Goal: Task Accomplishment & Management: Manage account settings

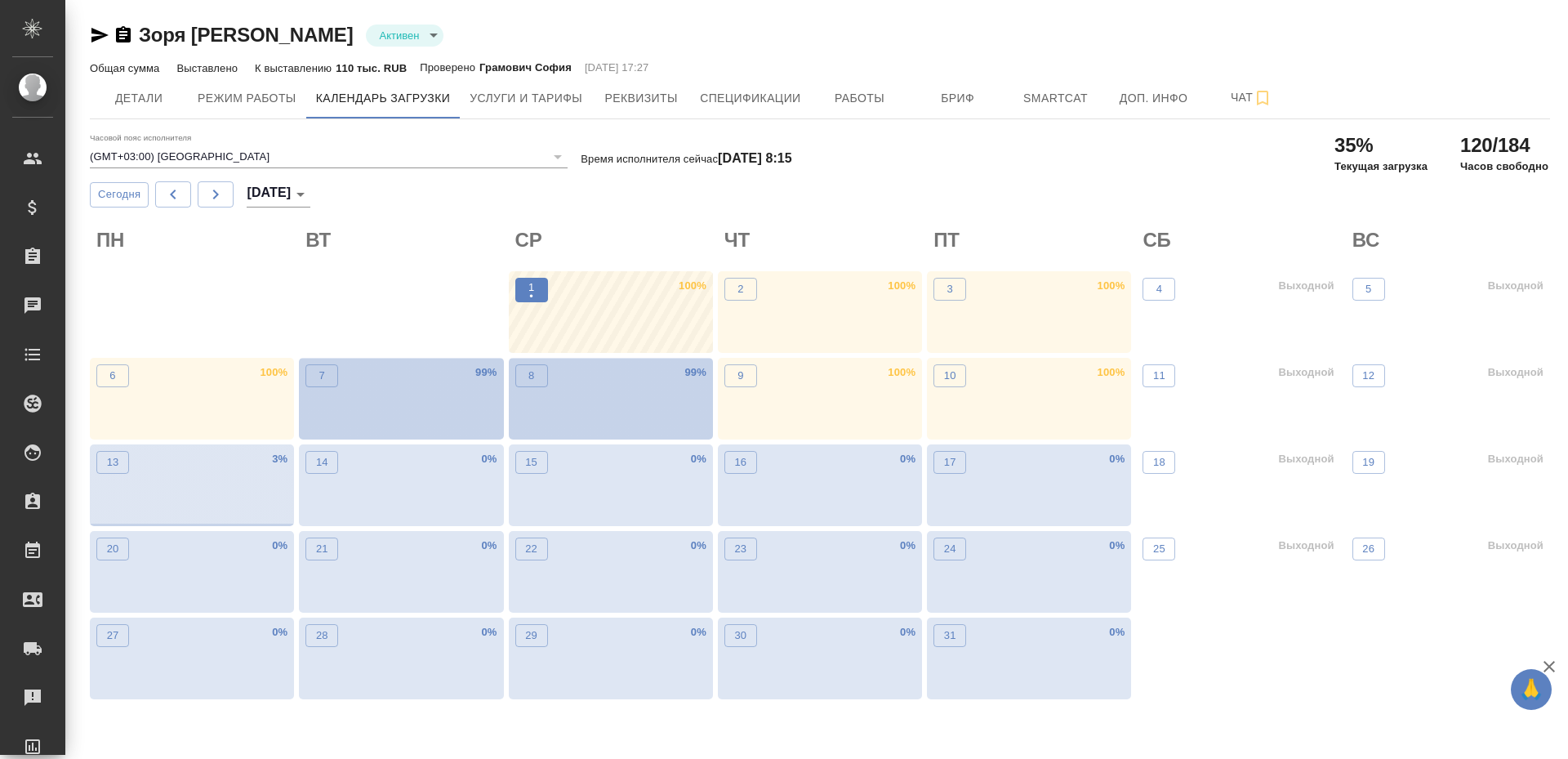
click at [521, 288] on button "1 •" at bounding box center [532, 290] width 33 height 25
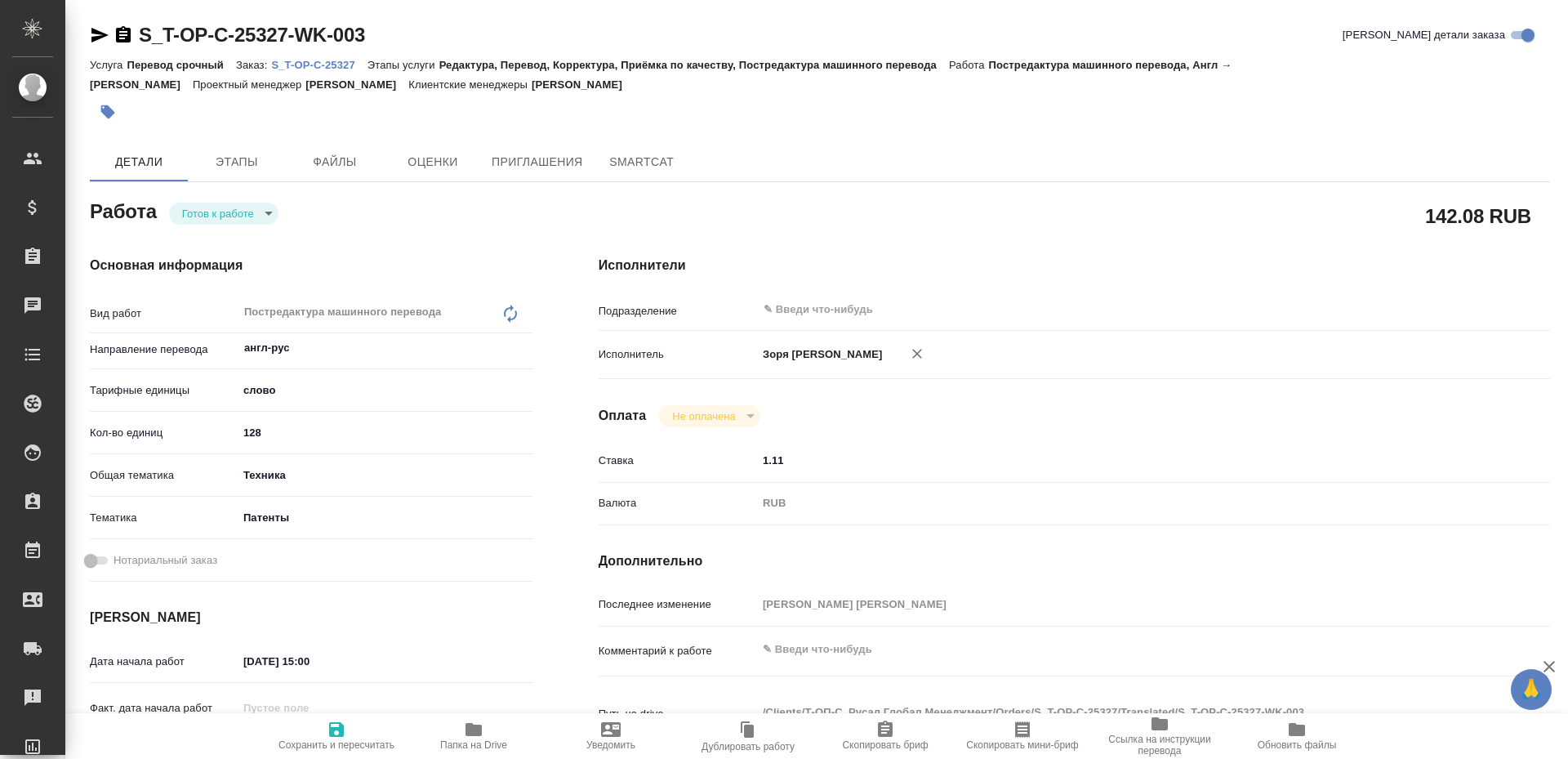
type textarea "x"
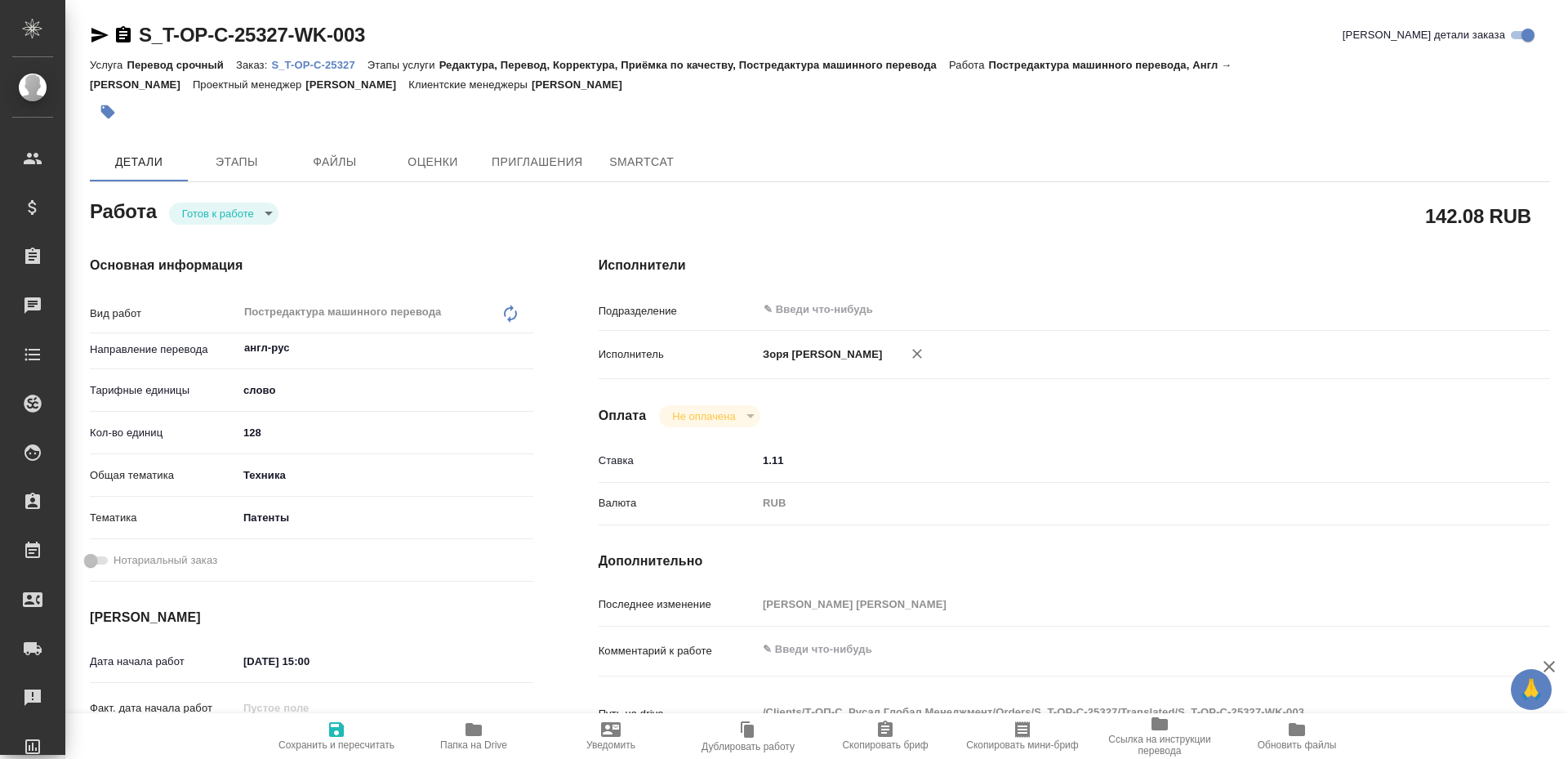
type textarea "x"
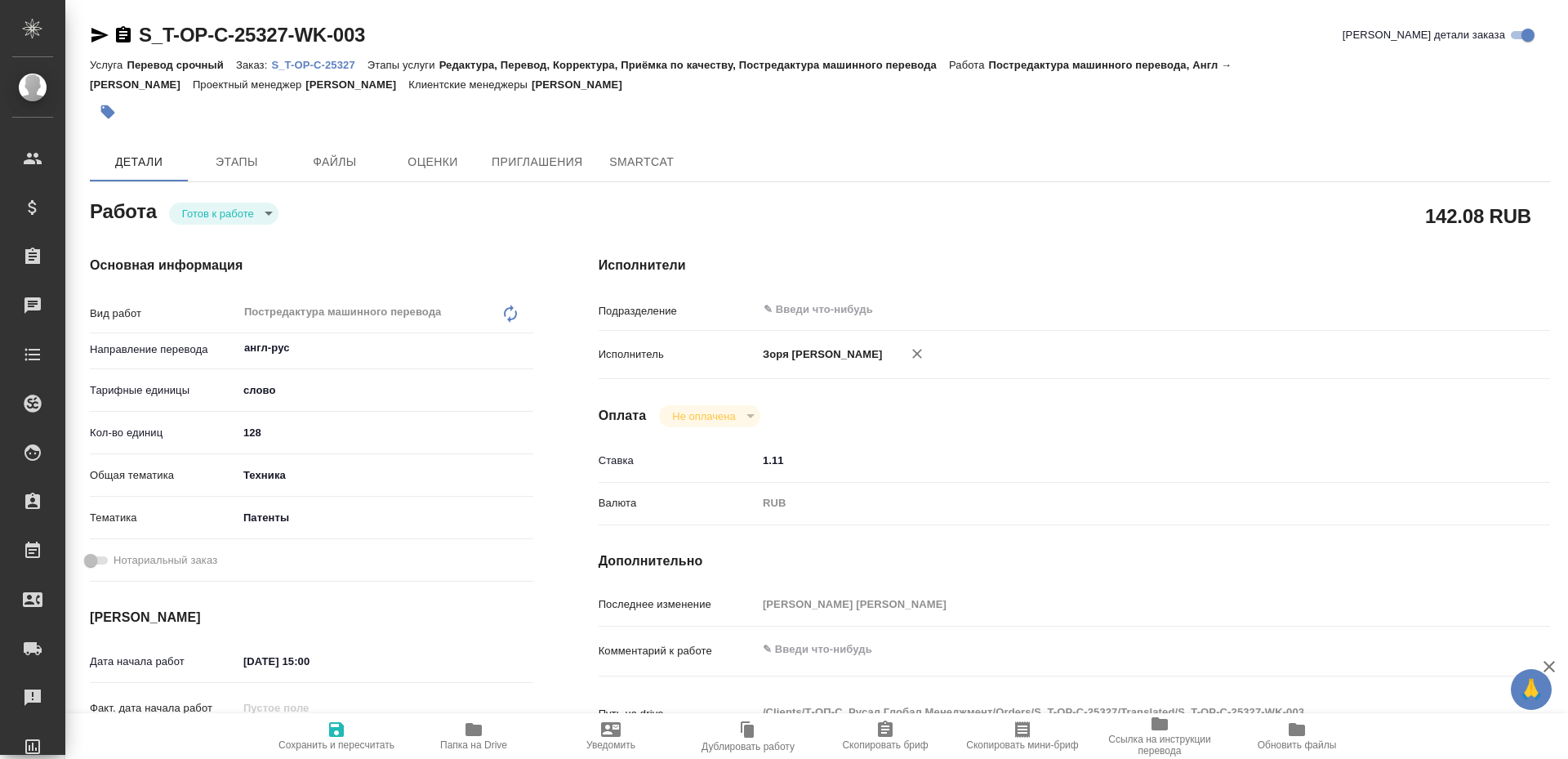
type textarea "x"
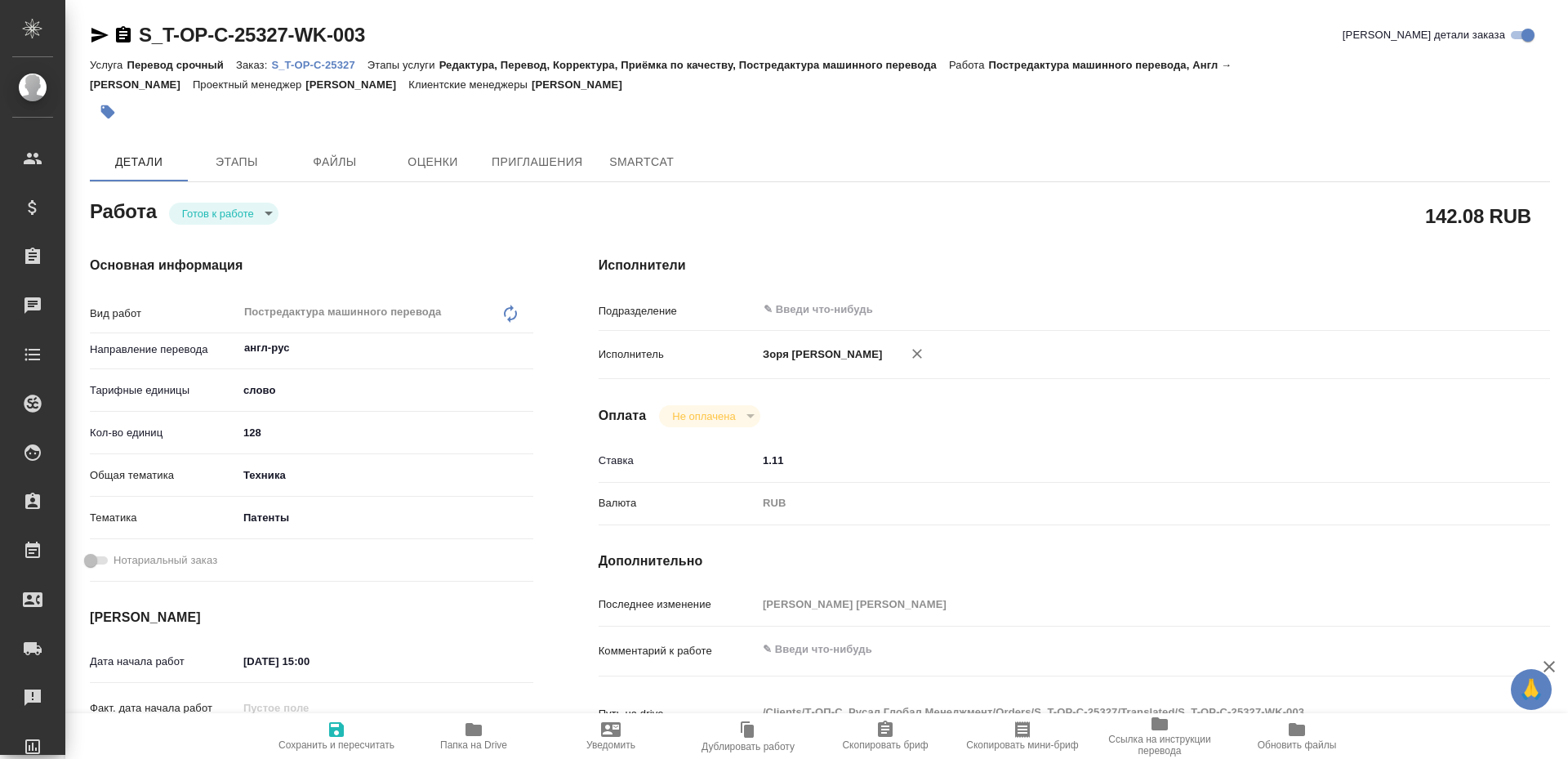
click at [475, 712] on div at bounding box center [386, 707] width 296 height 24
type textarea "x"
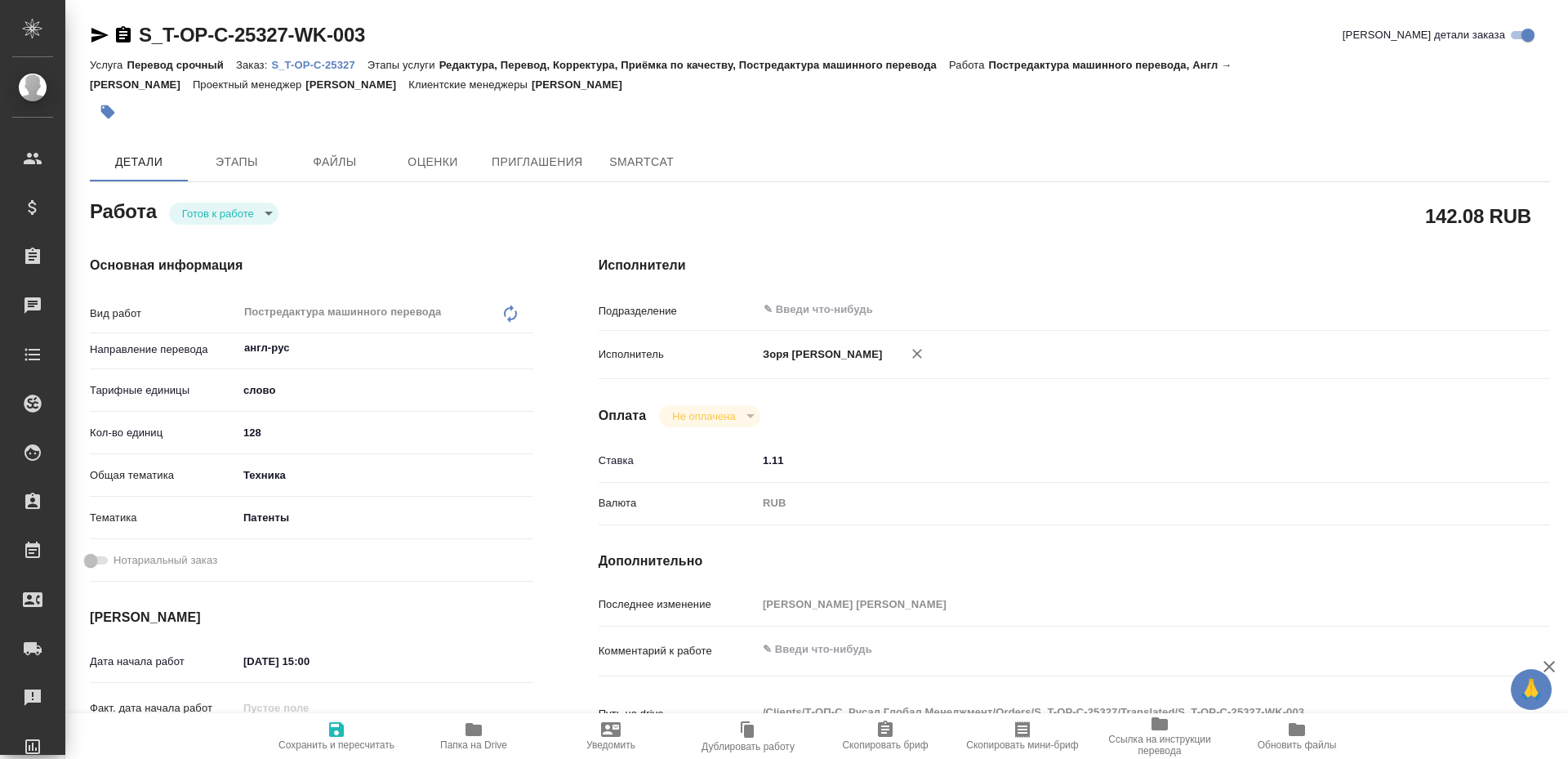
type textarea "x"
click at [470, 727] on icon "button" at bounding box center [473, 729] width 16 height 13
type textarea "x"
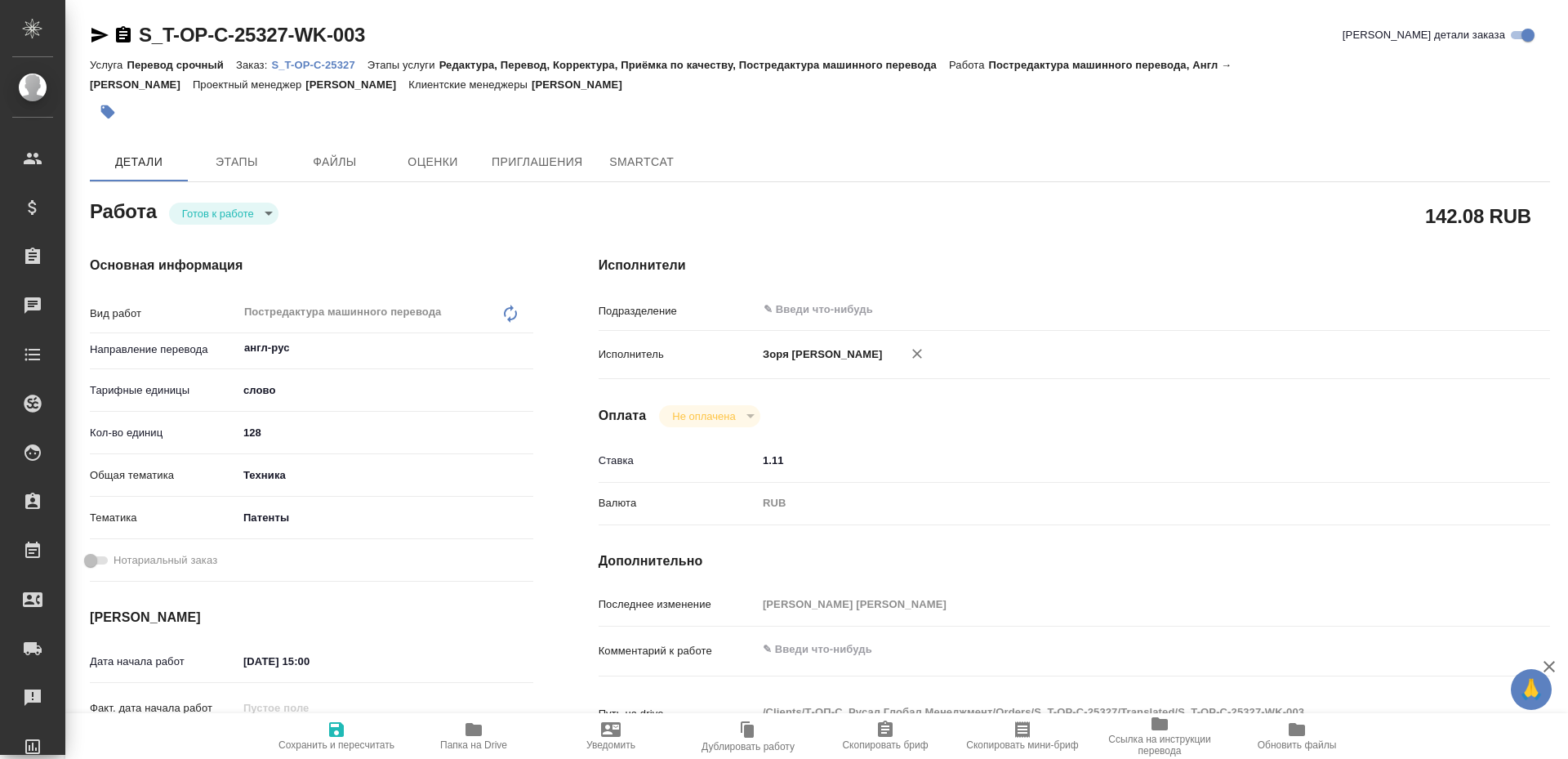
type textarea "x"
click at [223, 209] on body "🙏 .cls-1 fill:#fff; AWATERA Zoria Tatiana Клиенты Спецификации Заказы 28 Чаты T…" at bounding box center [784, 379] width 1568 height 759
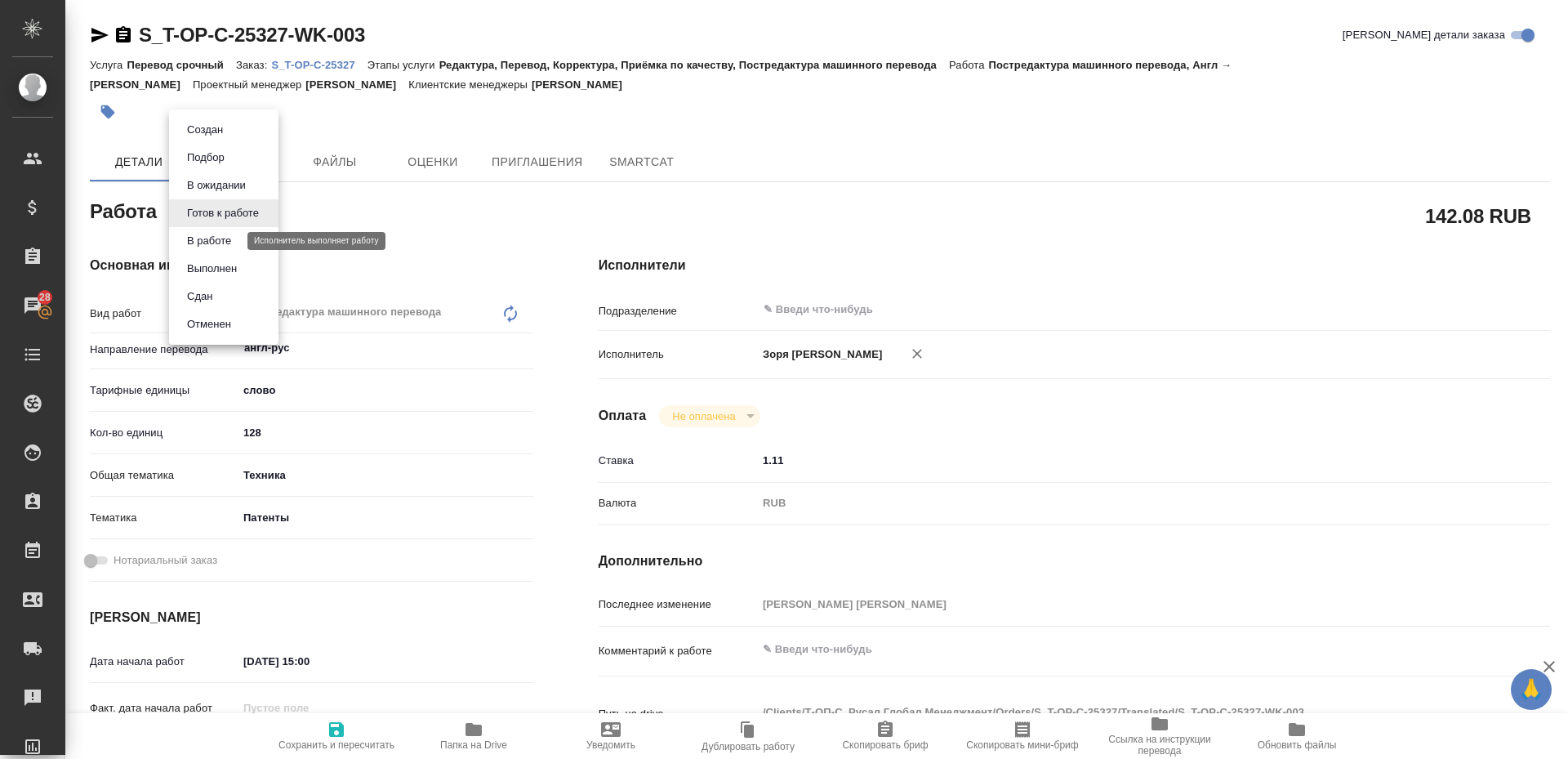
click at [230, 241] on button "В работе" at bounding box center [209, 241] width 54 height 18
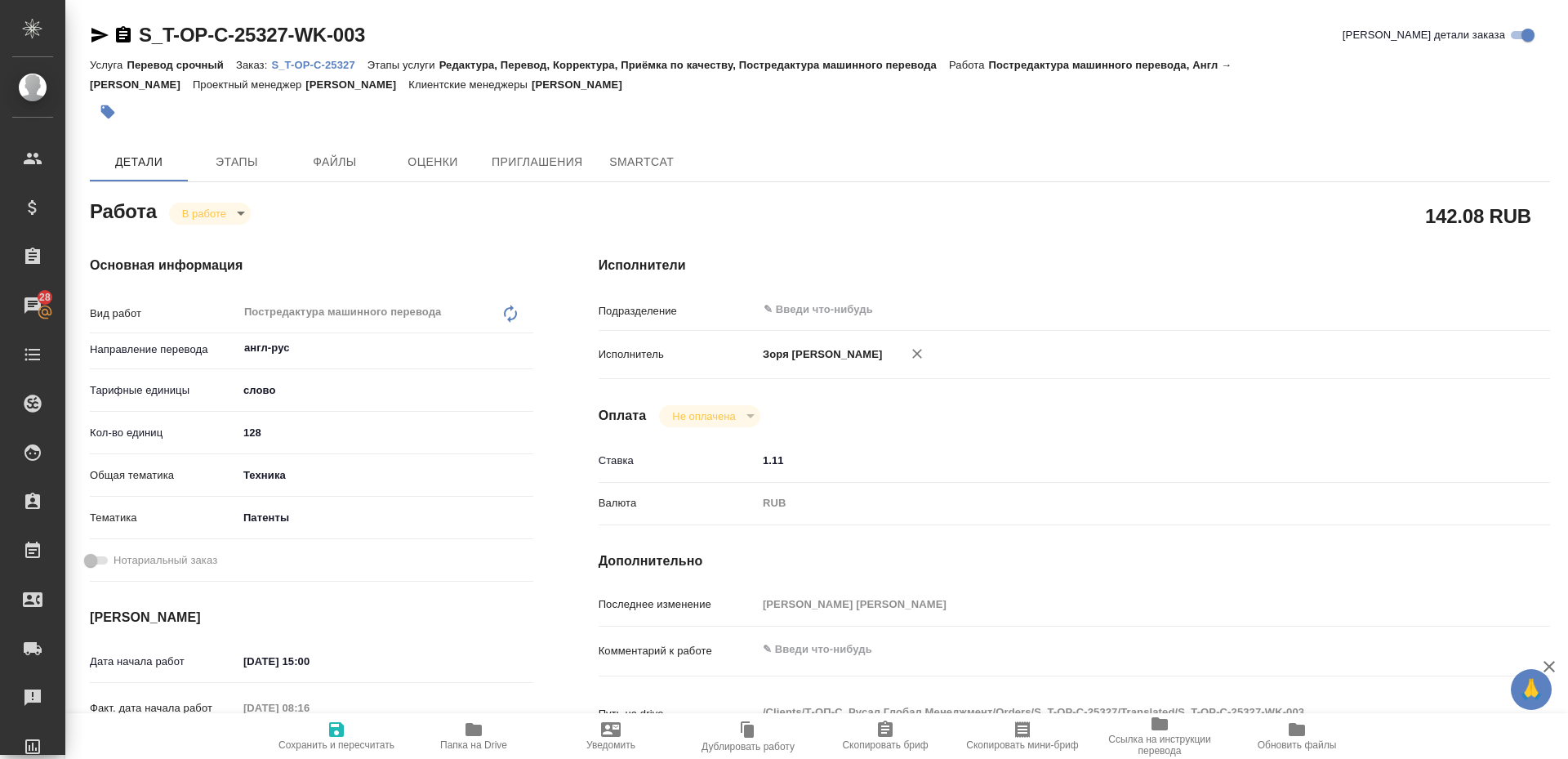
type textarea "x"
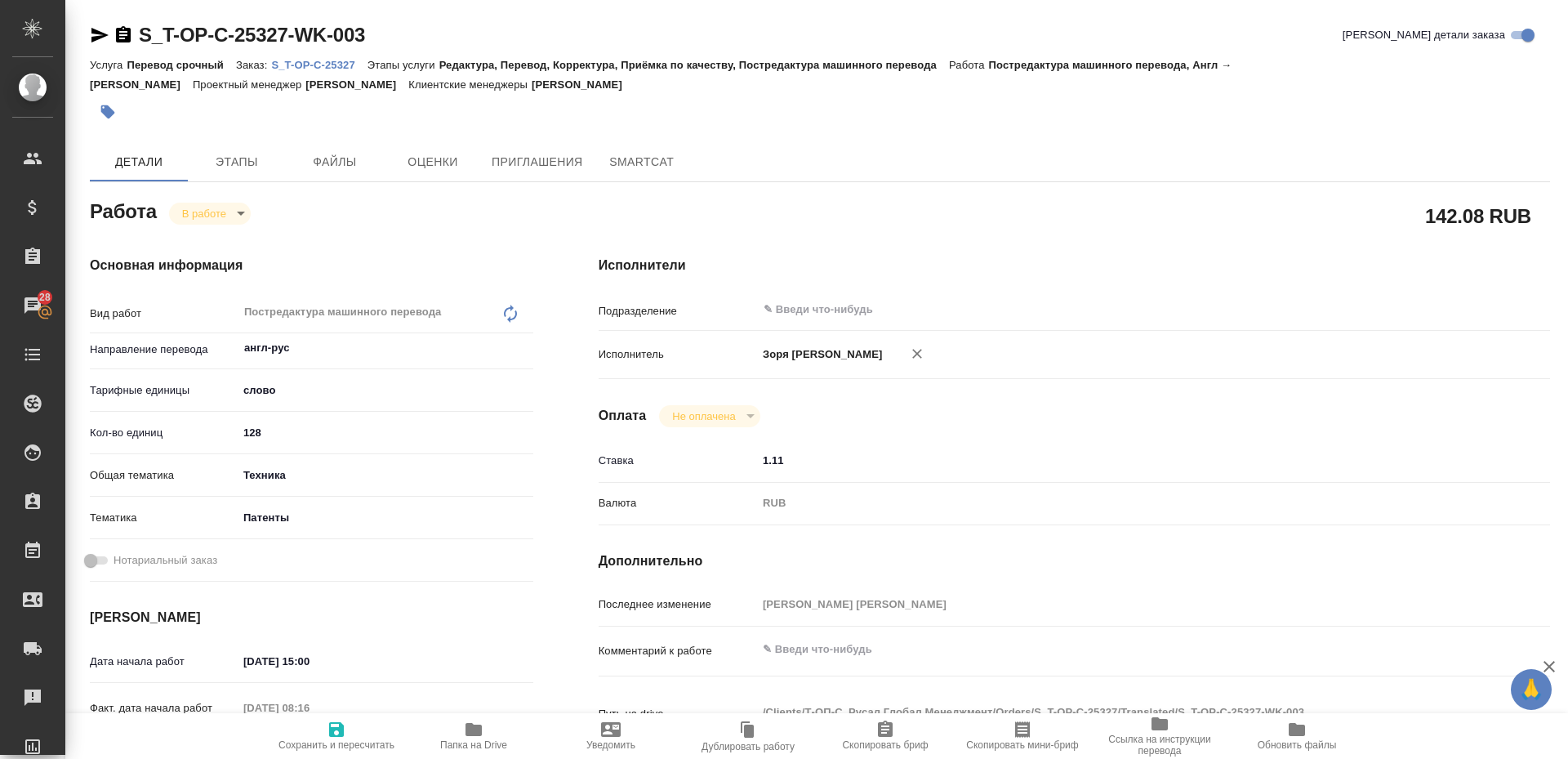
type textarea "x"
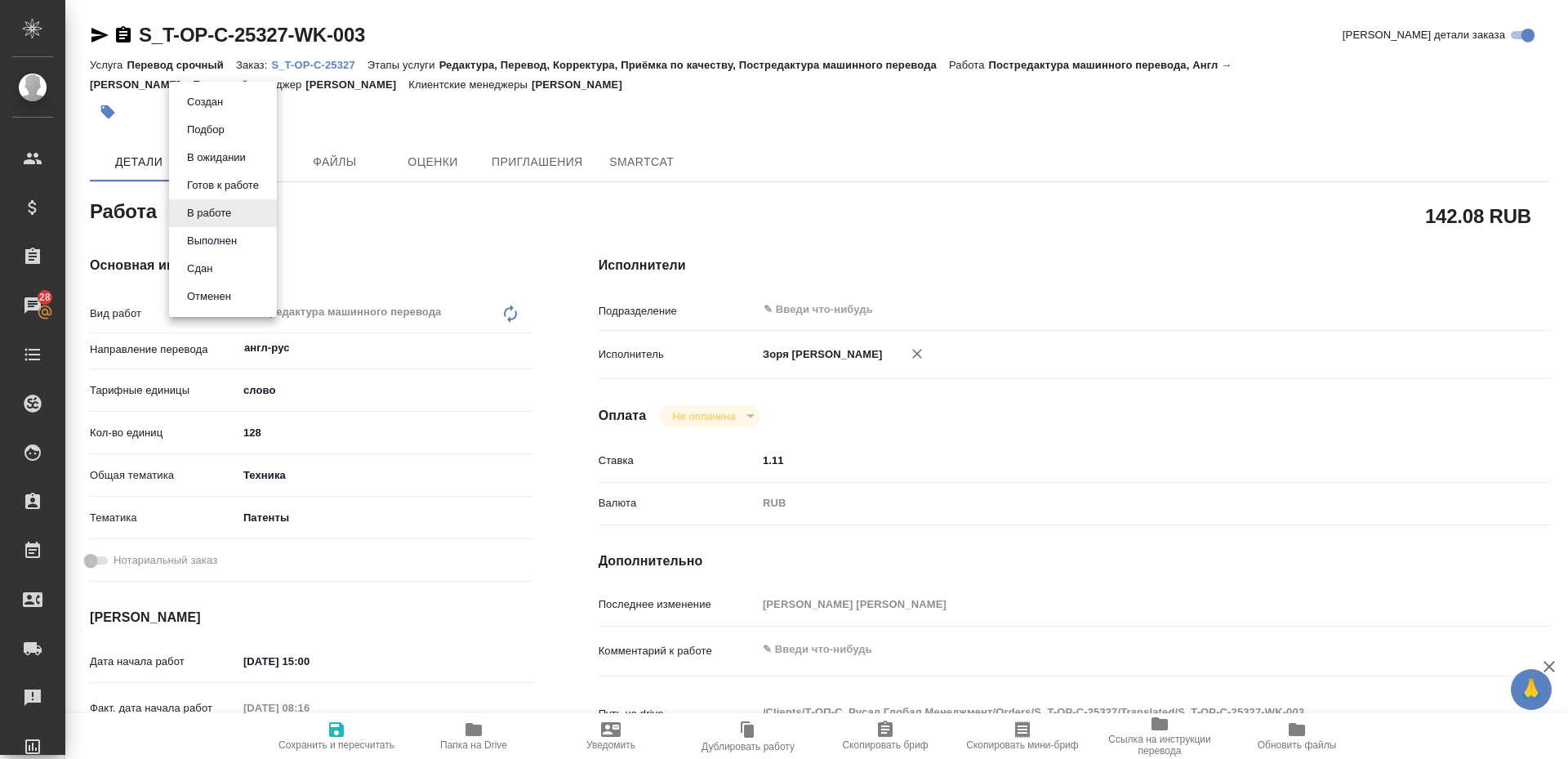
click at [223, 211] on body "🙏 .cls-1 fill:#fff; AWATERA Zoria Tatiana Клиенты Спецификации Заказы 28 Чаты T…" at bounding box center [784, 379] width 1568 height 759
type textarea "x"
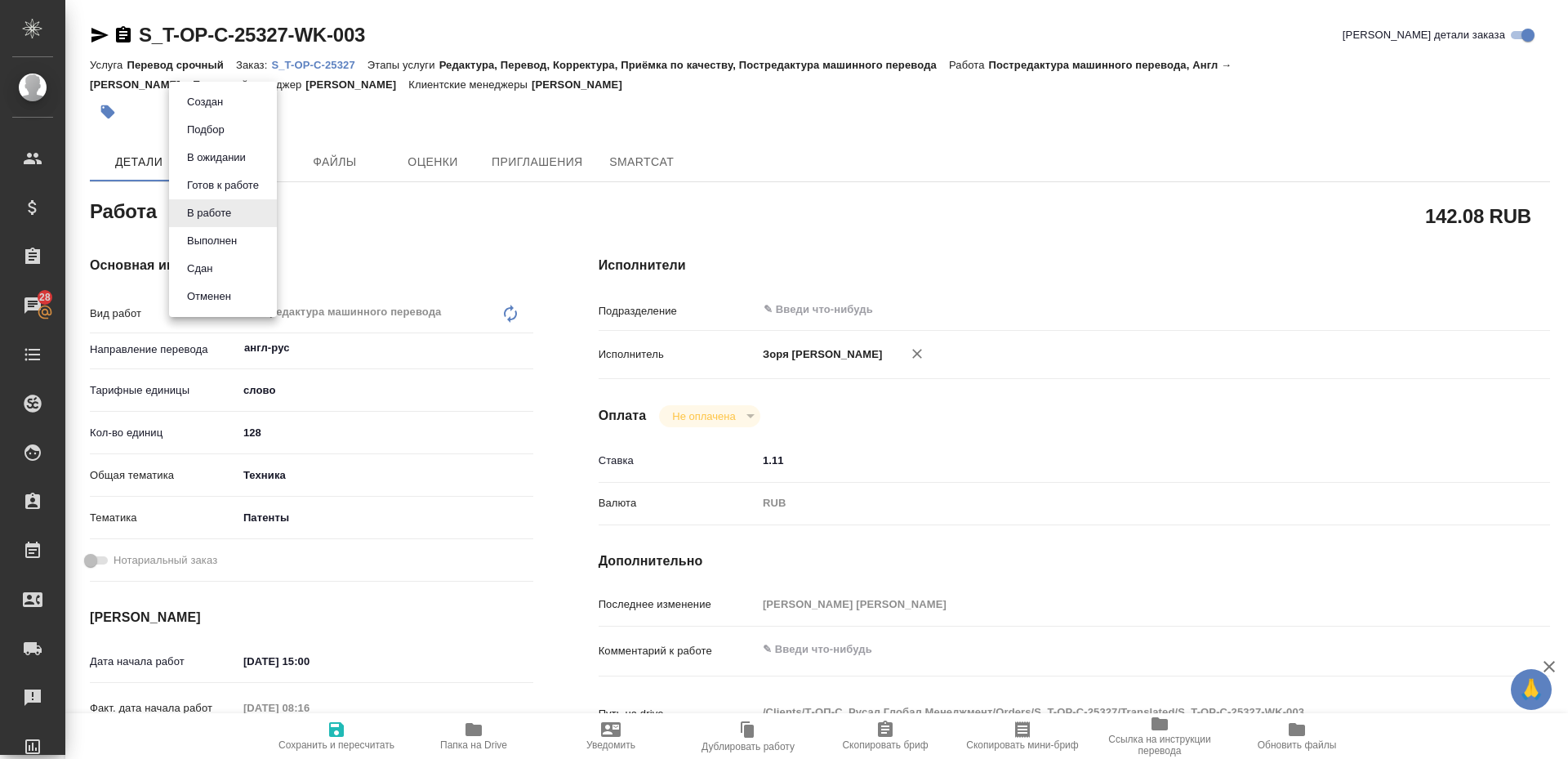
type textarea "x"
click at [219, 238] on button "Выполнен" at bounding box center [212, 241] width 60 height 18
type textarea "x"
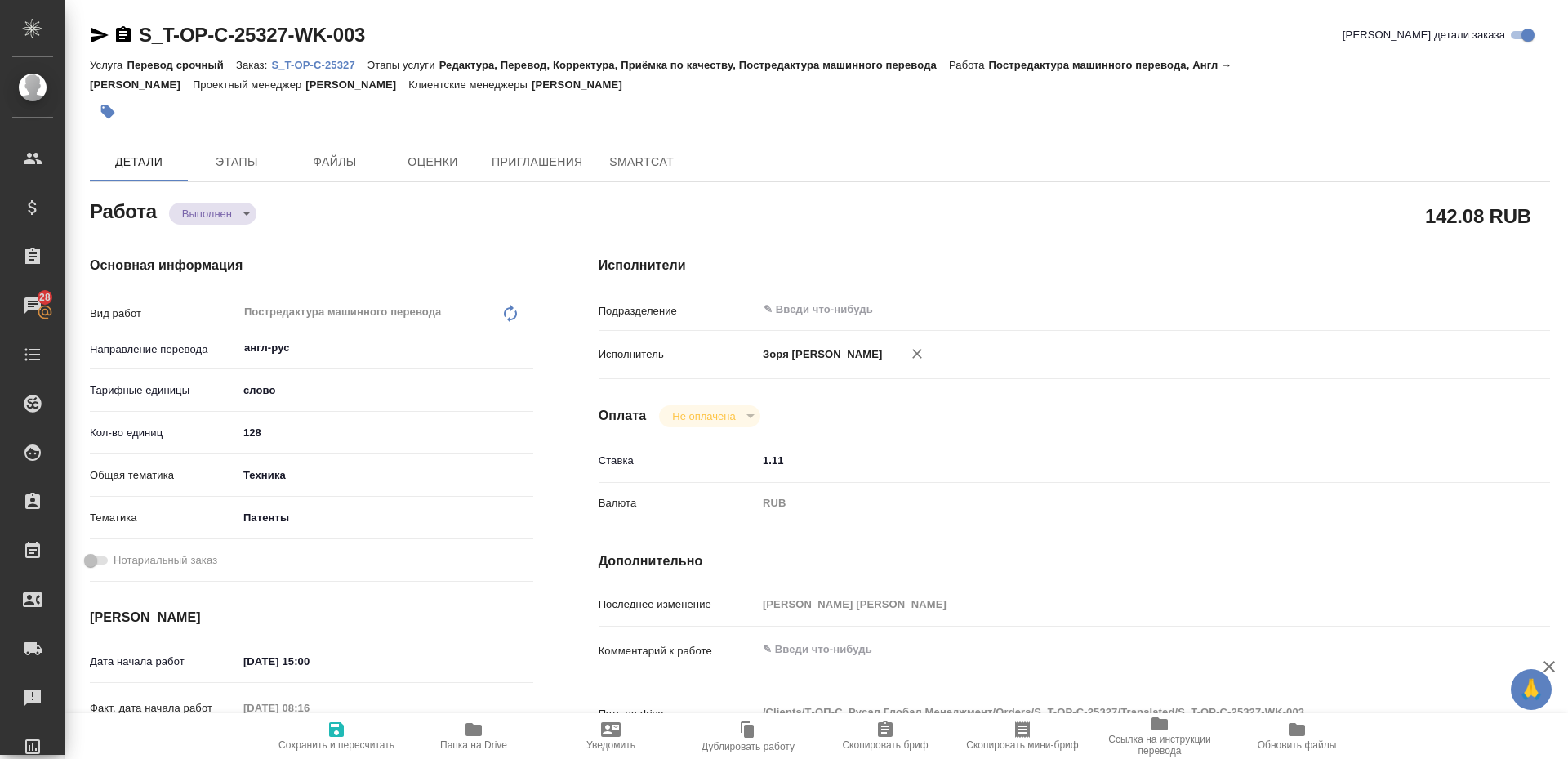
type textarea "x"
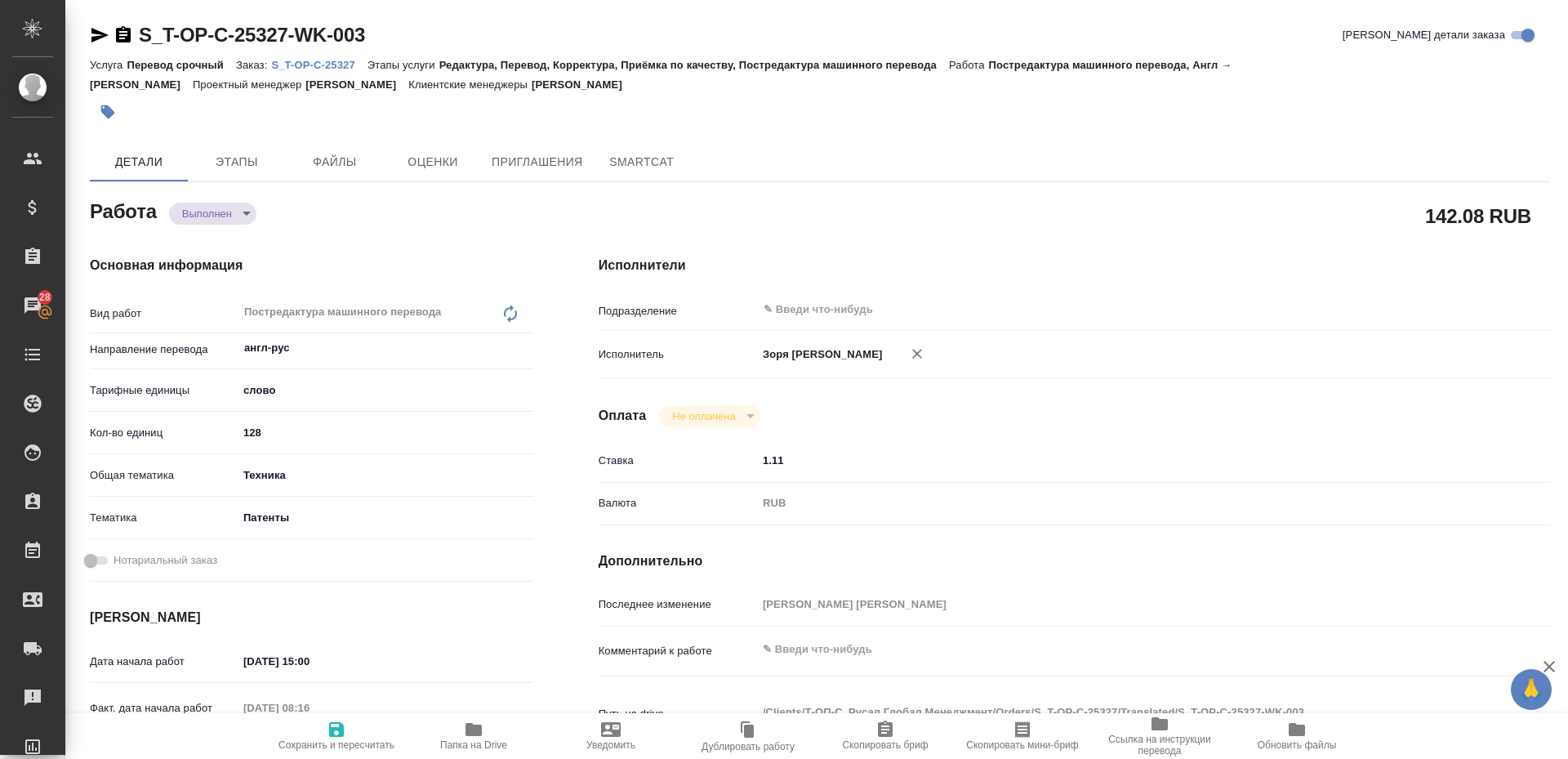
type textarea "x"
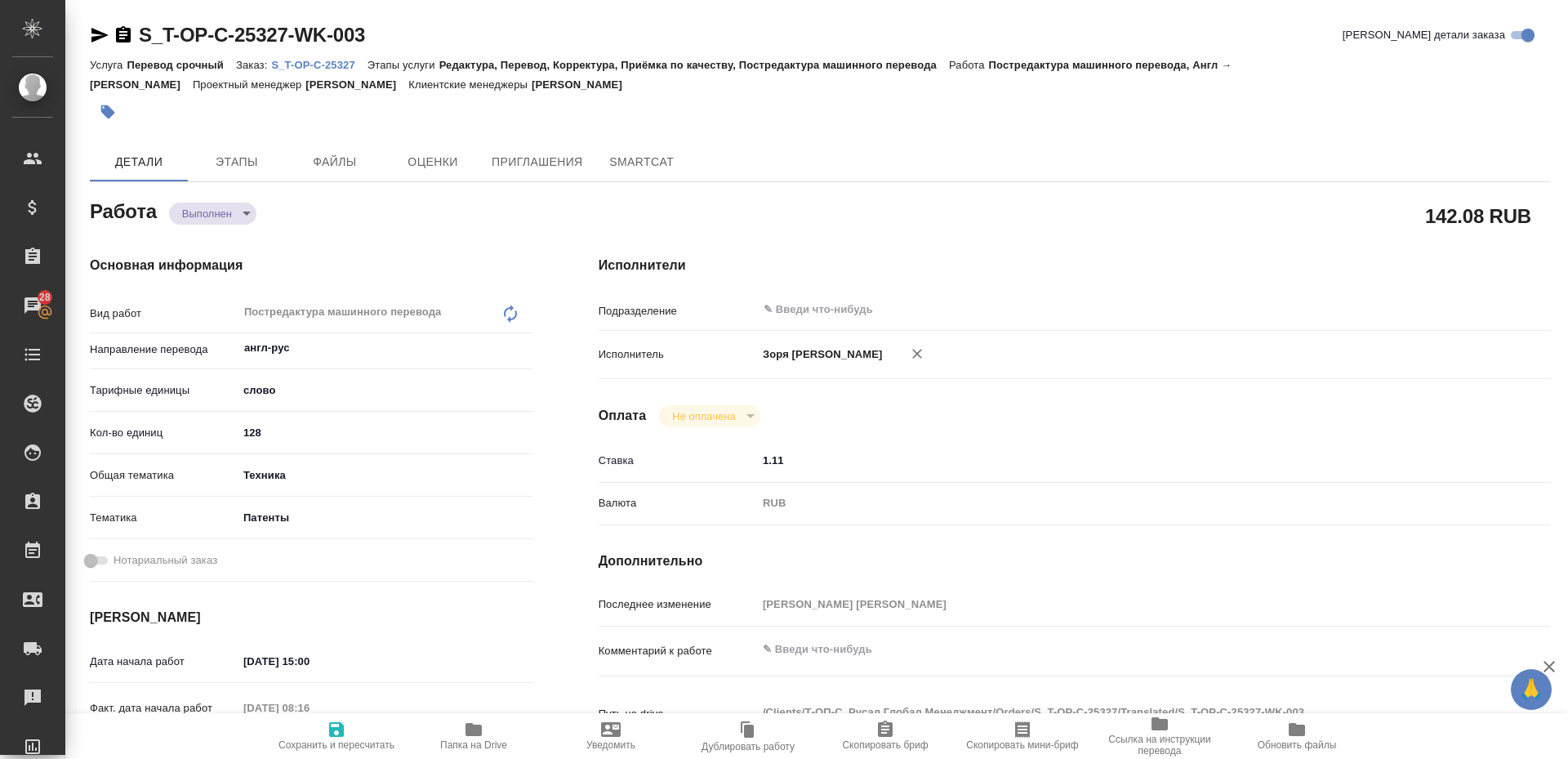
type textarea "x"
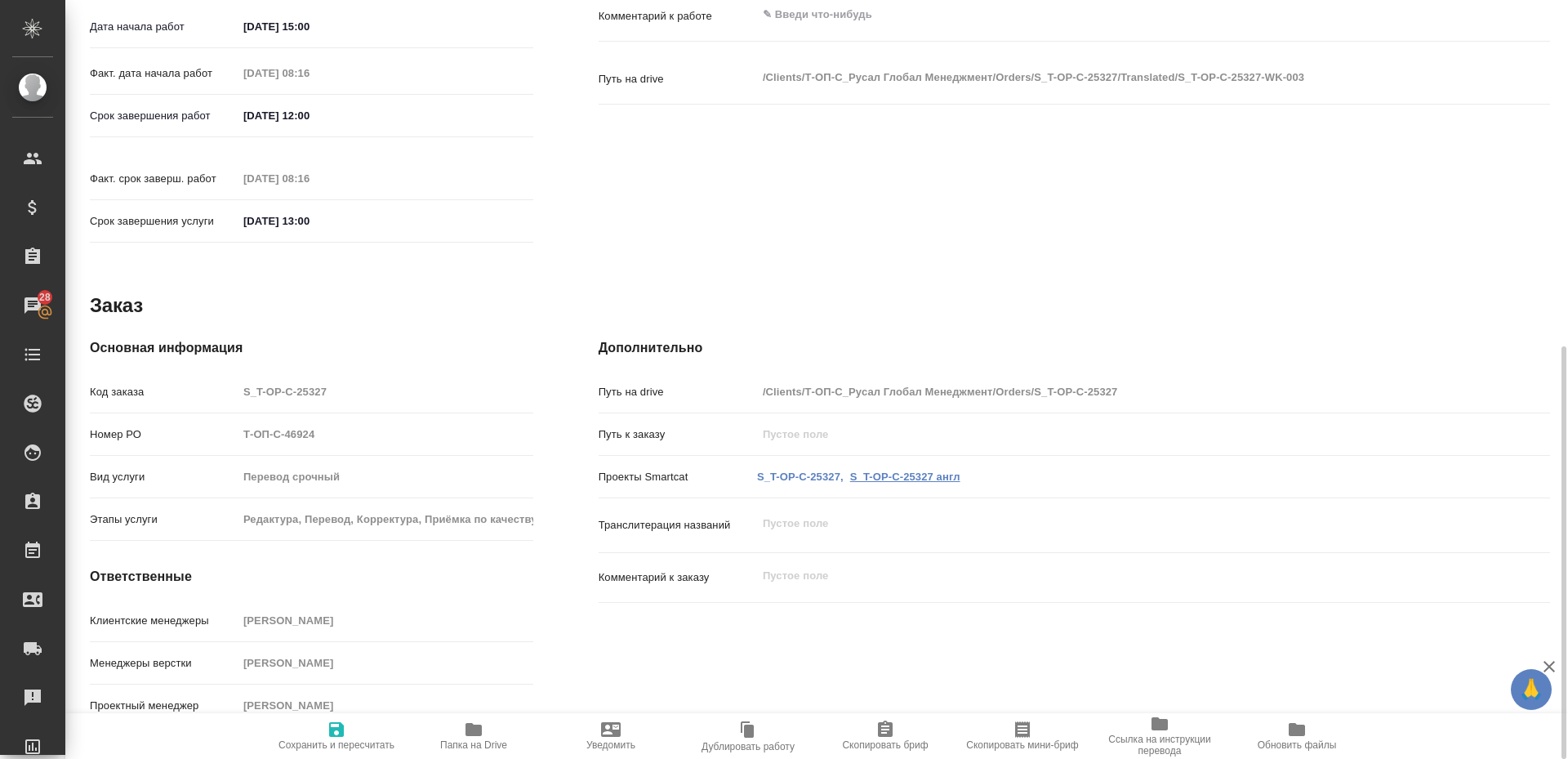
click at [952, 470] on link "S_T-OP-C-25327 англ" at bounding box center [905, 476] width 110 height 12
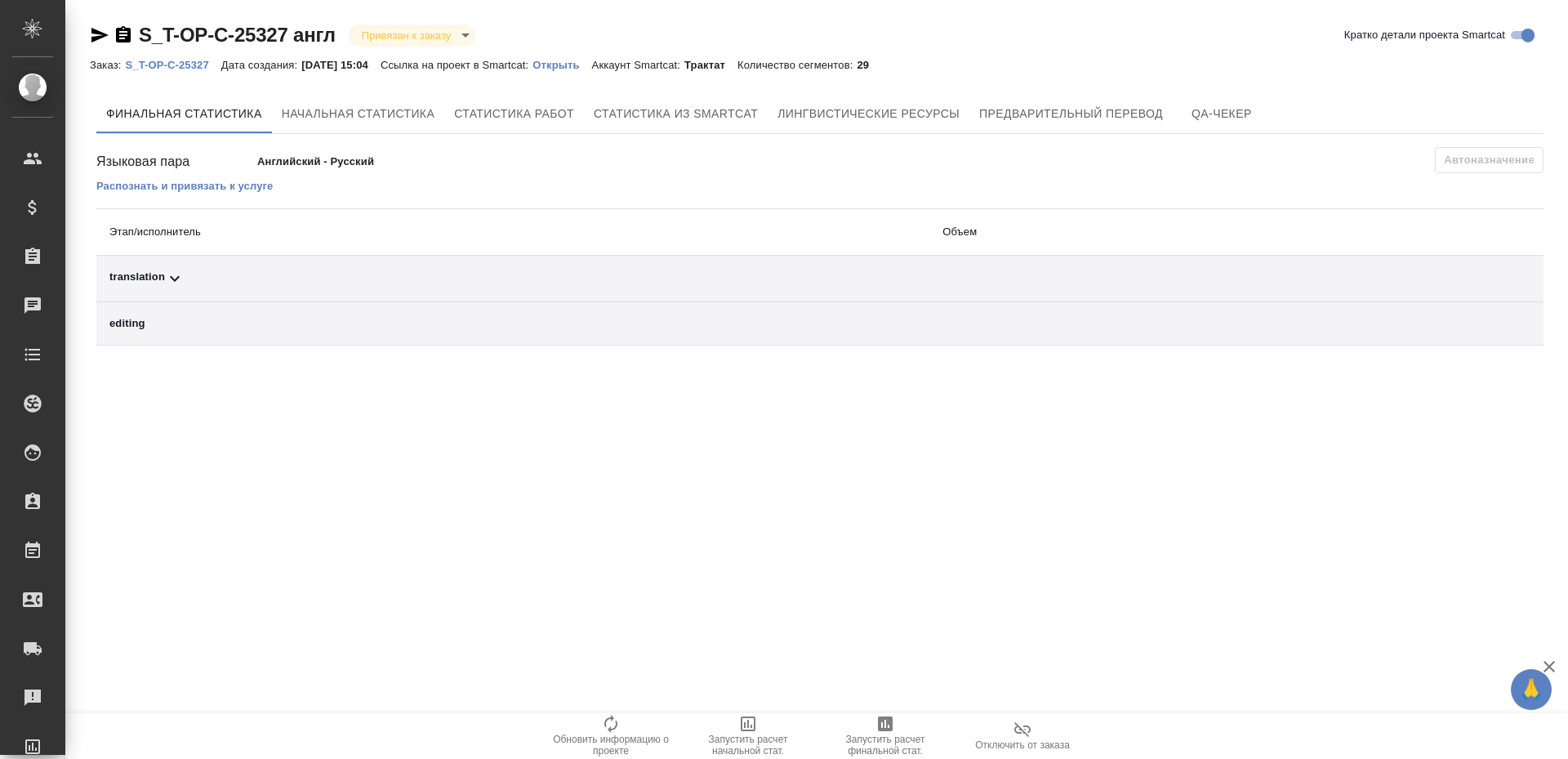
click at [141, 285] on div "translation" at bounding box center [512, 279] width 806 height 20
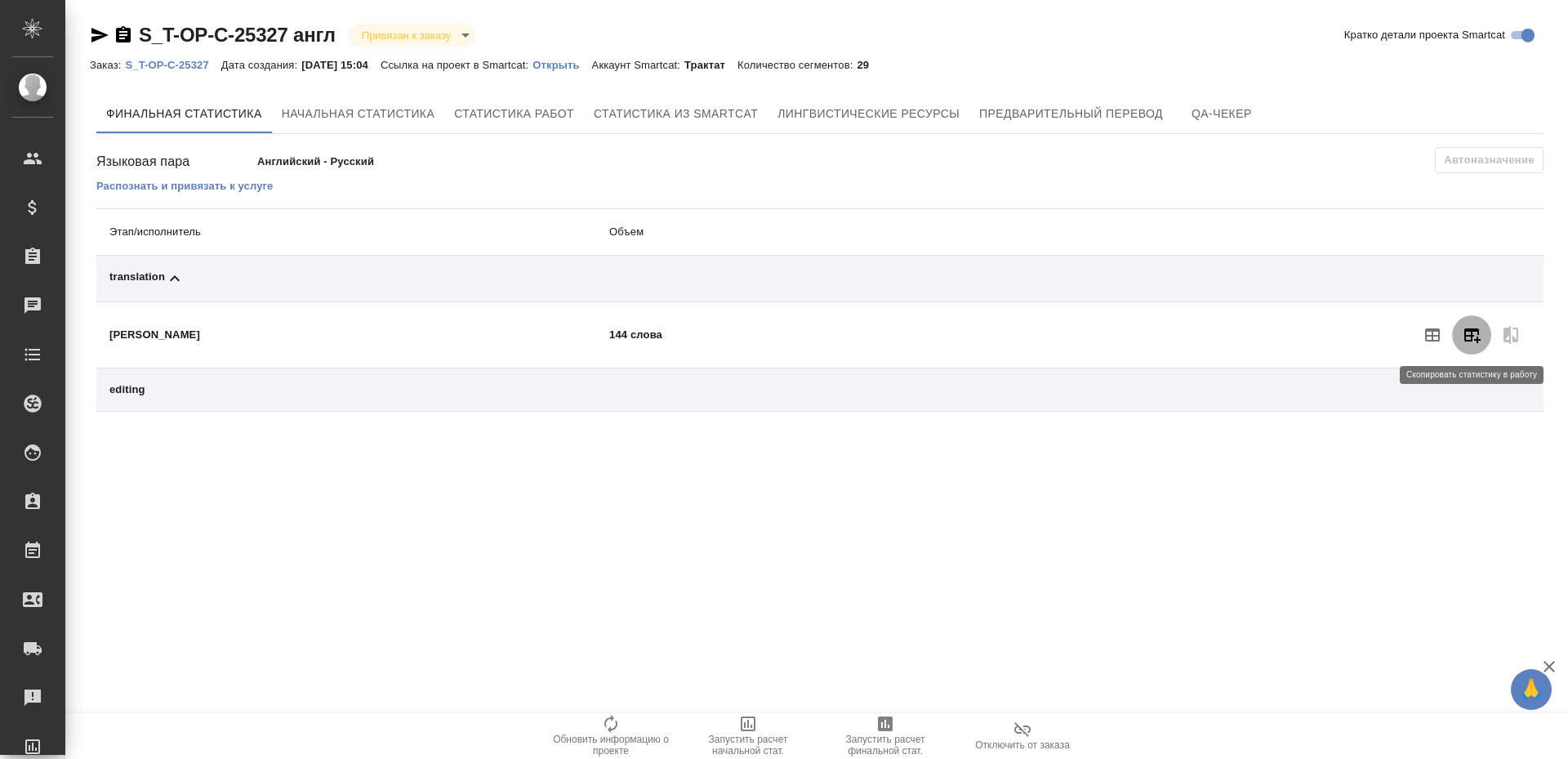
click at [1471, 345] on button "button" at bounding box center [1472, 335] width 40 height 40
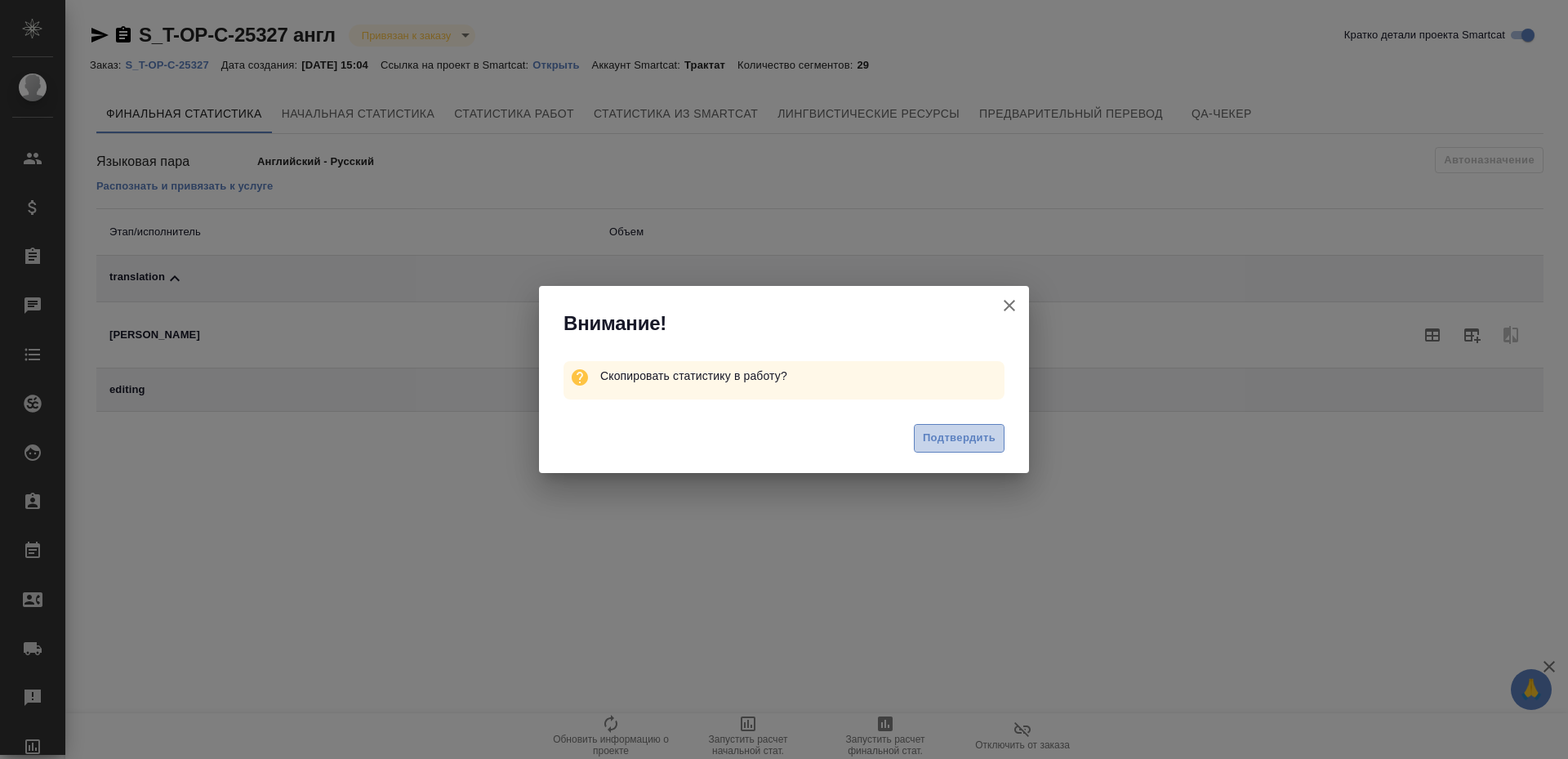
click at [958, 442] on span "Подтвердить" at bounding box center [958, 438] width 72 height 19
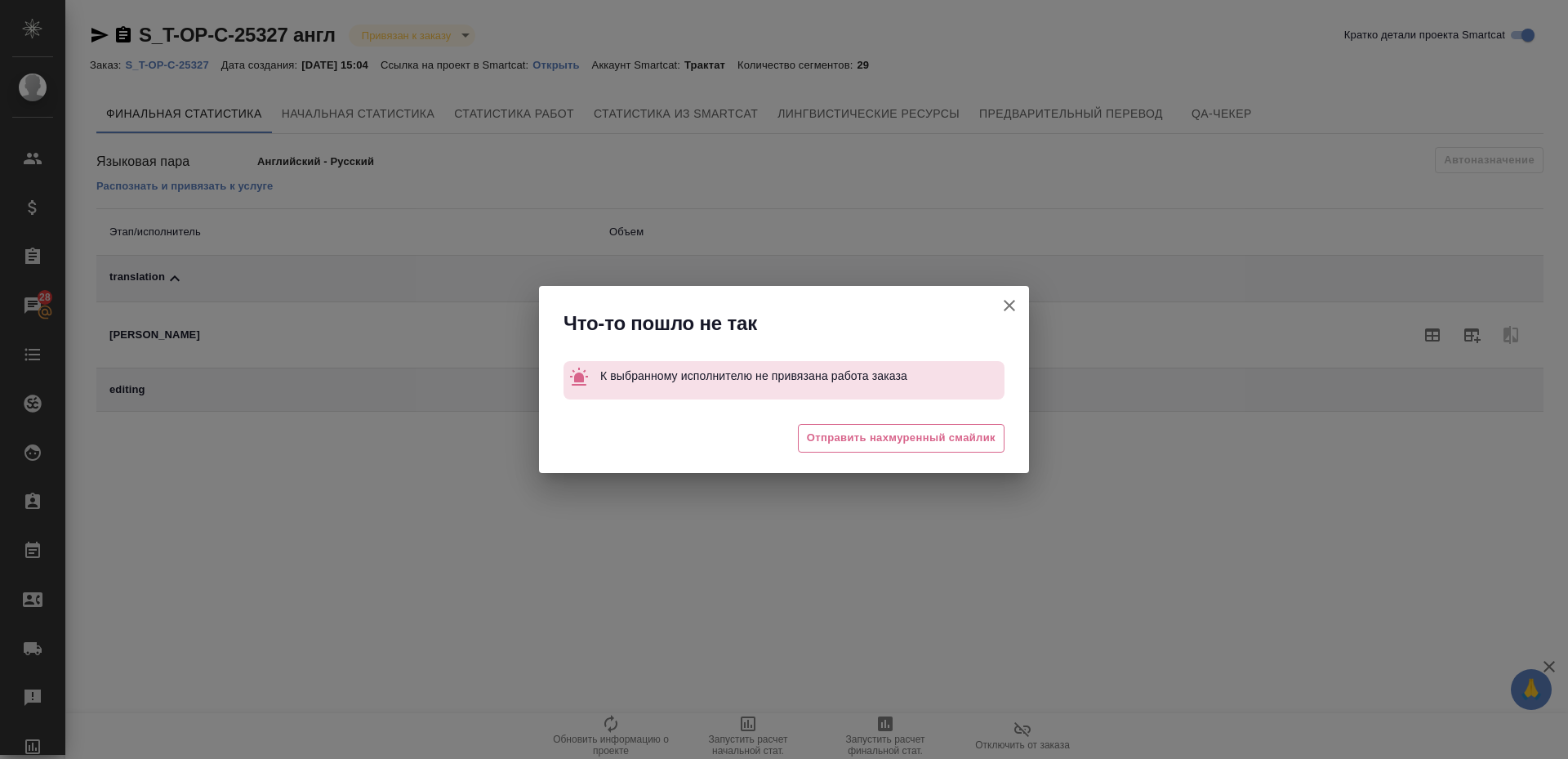
click at [958, 442] on span "Отправить нахмуренный смайлик" at bounding box center [901, 438] width 188 height 19
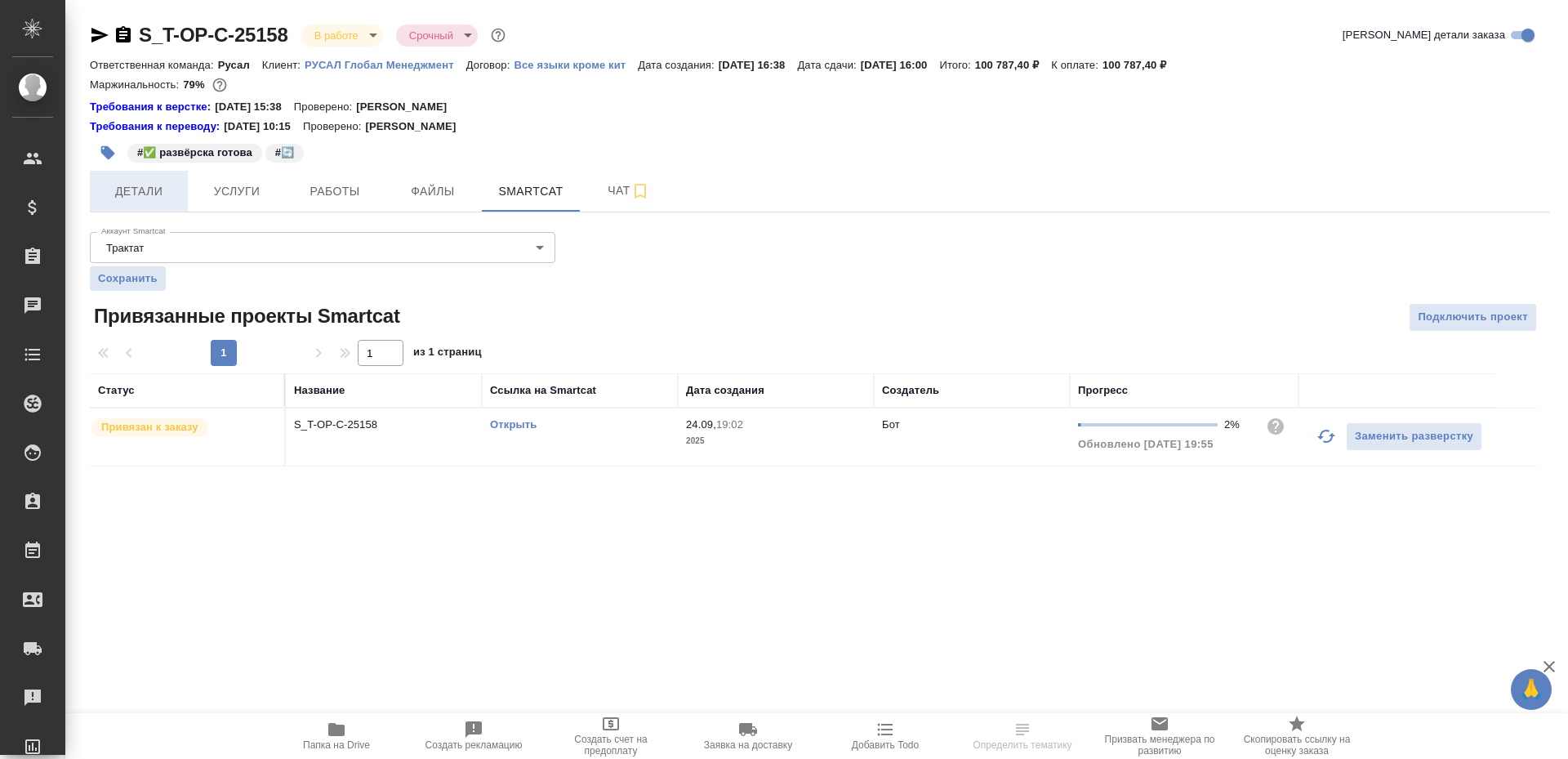
click at [146, 191] on span "Детали" at bounding box center [138, 191] width 78 height 21
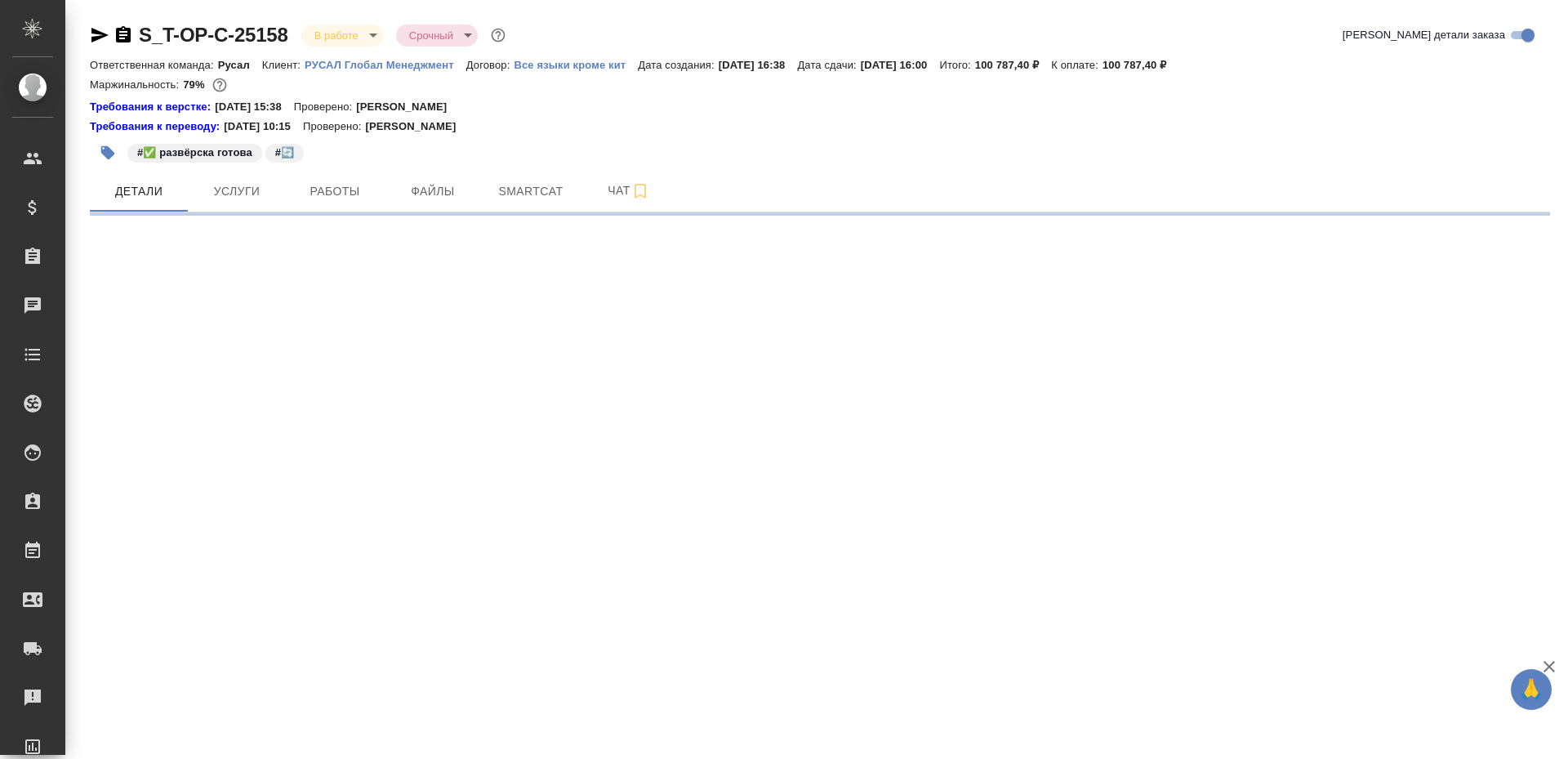
select select "RU"
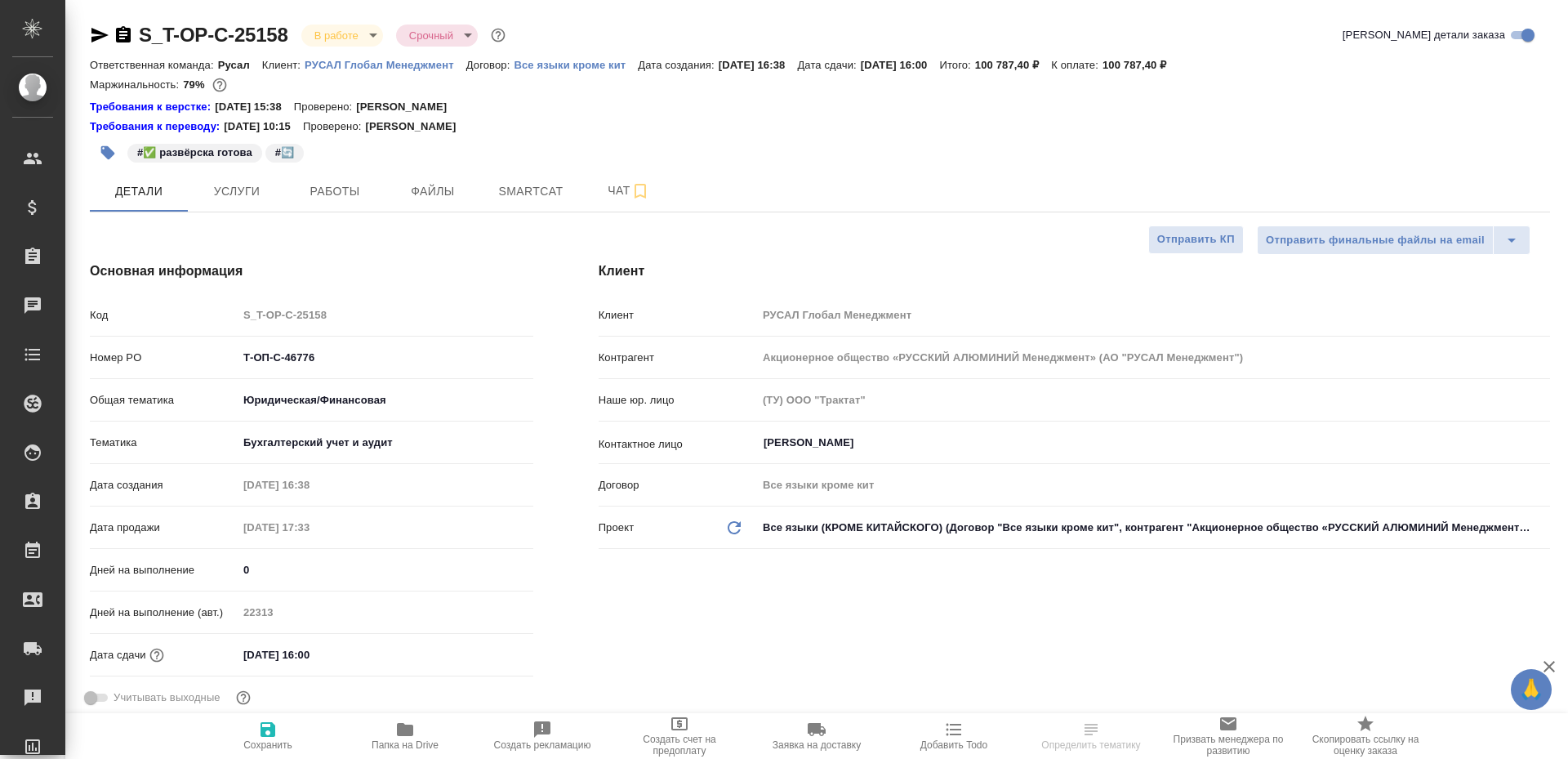
type textarea "x"
type input "[PERSON_NAME]"
type input "Журавлева Александра"
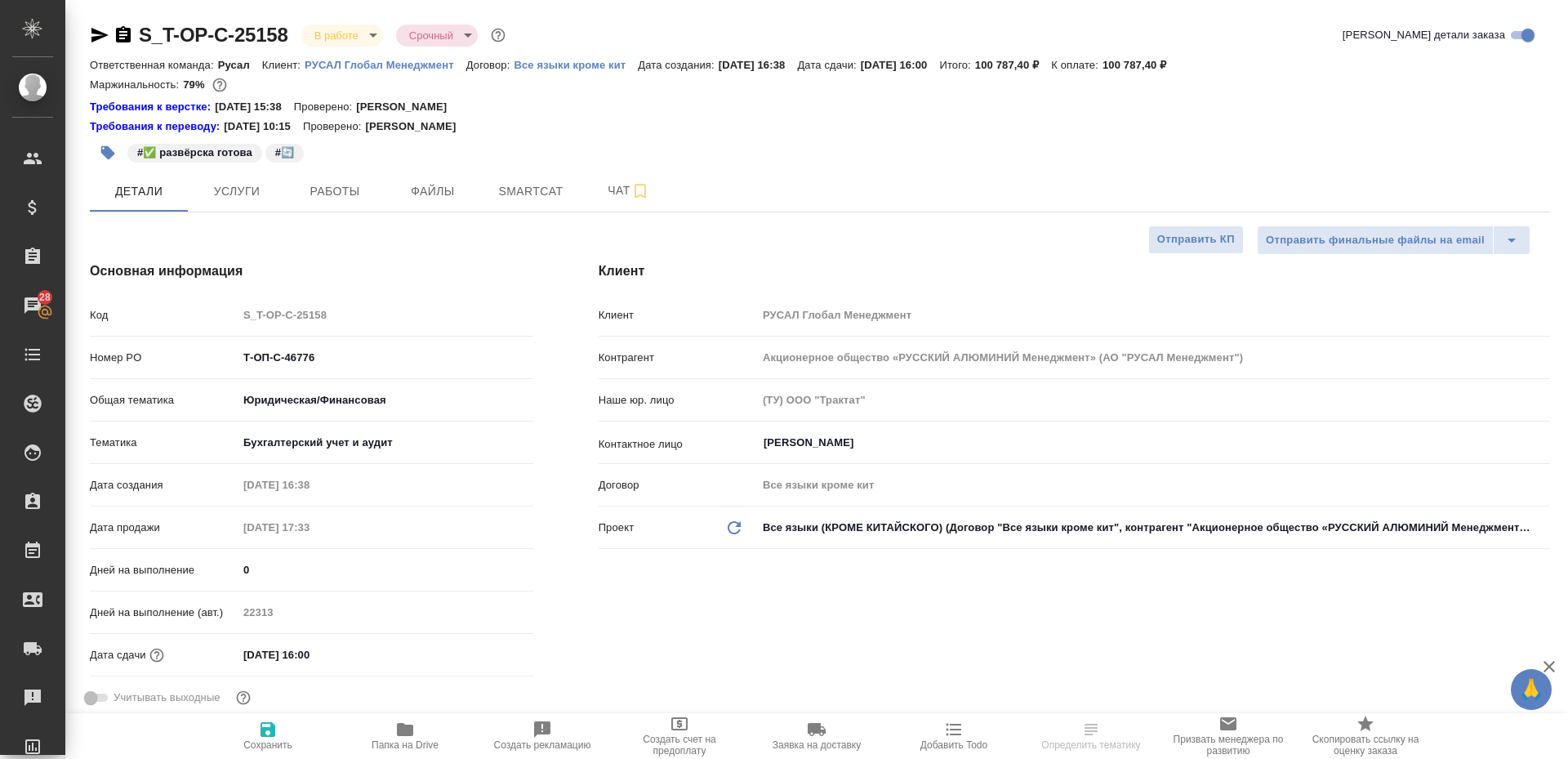
click at [403, 739] on span "Папка на Drive" at bounding box center [406, 745] width 67 height 12
type textarea "x"
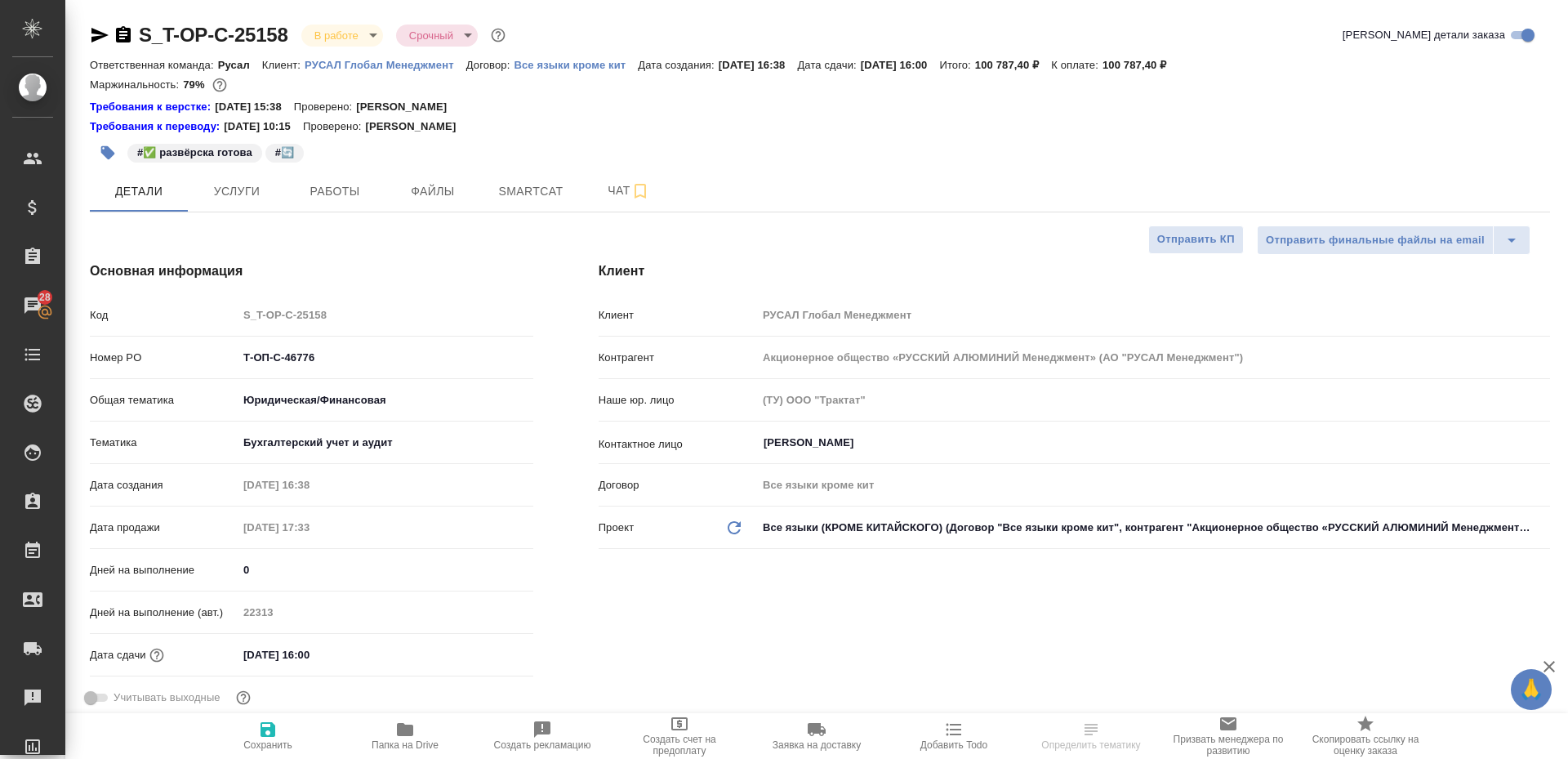
type textarea "x"
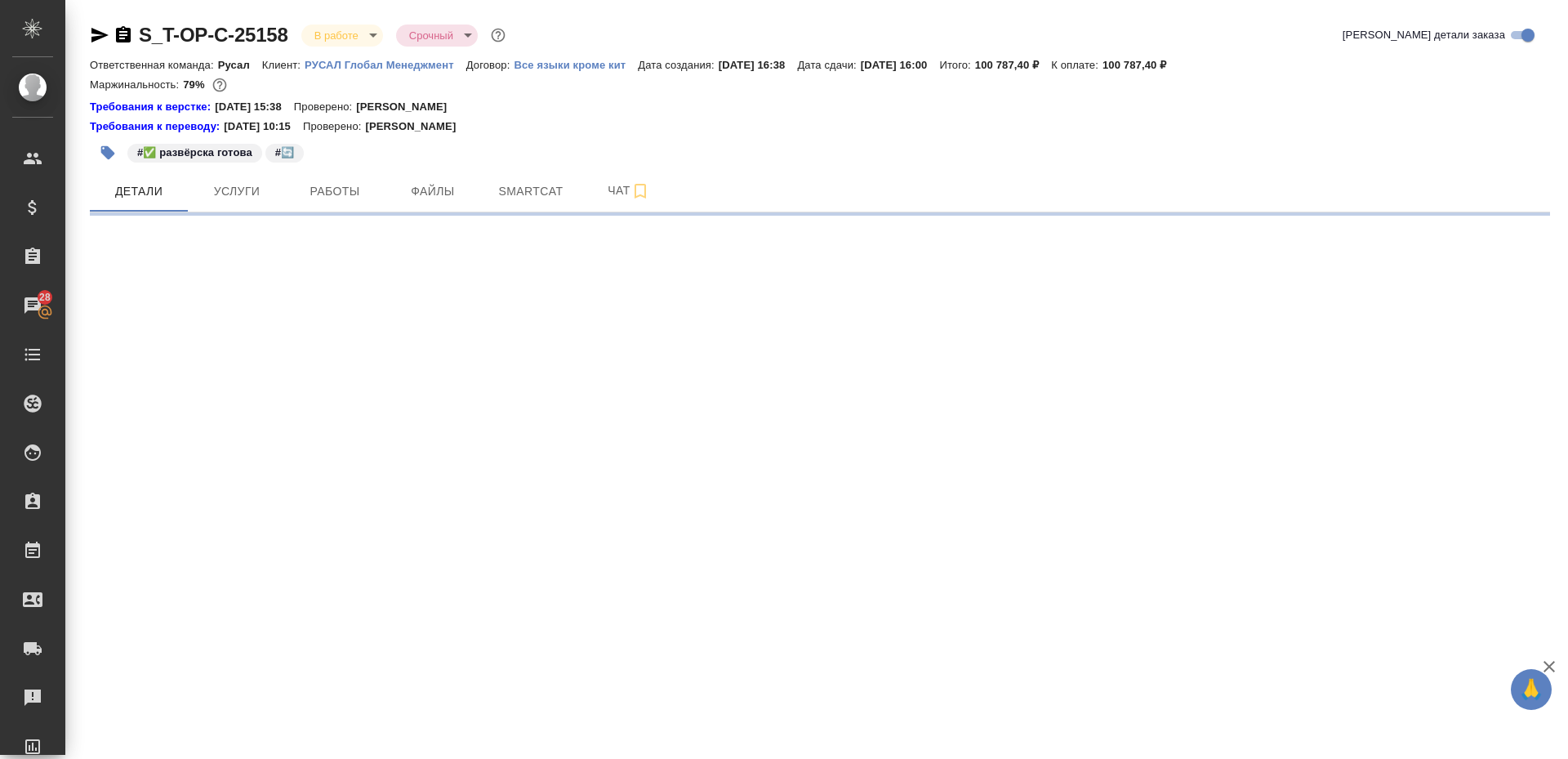
select select "RU"
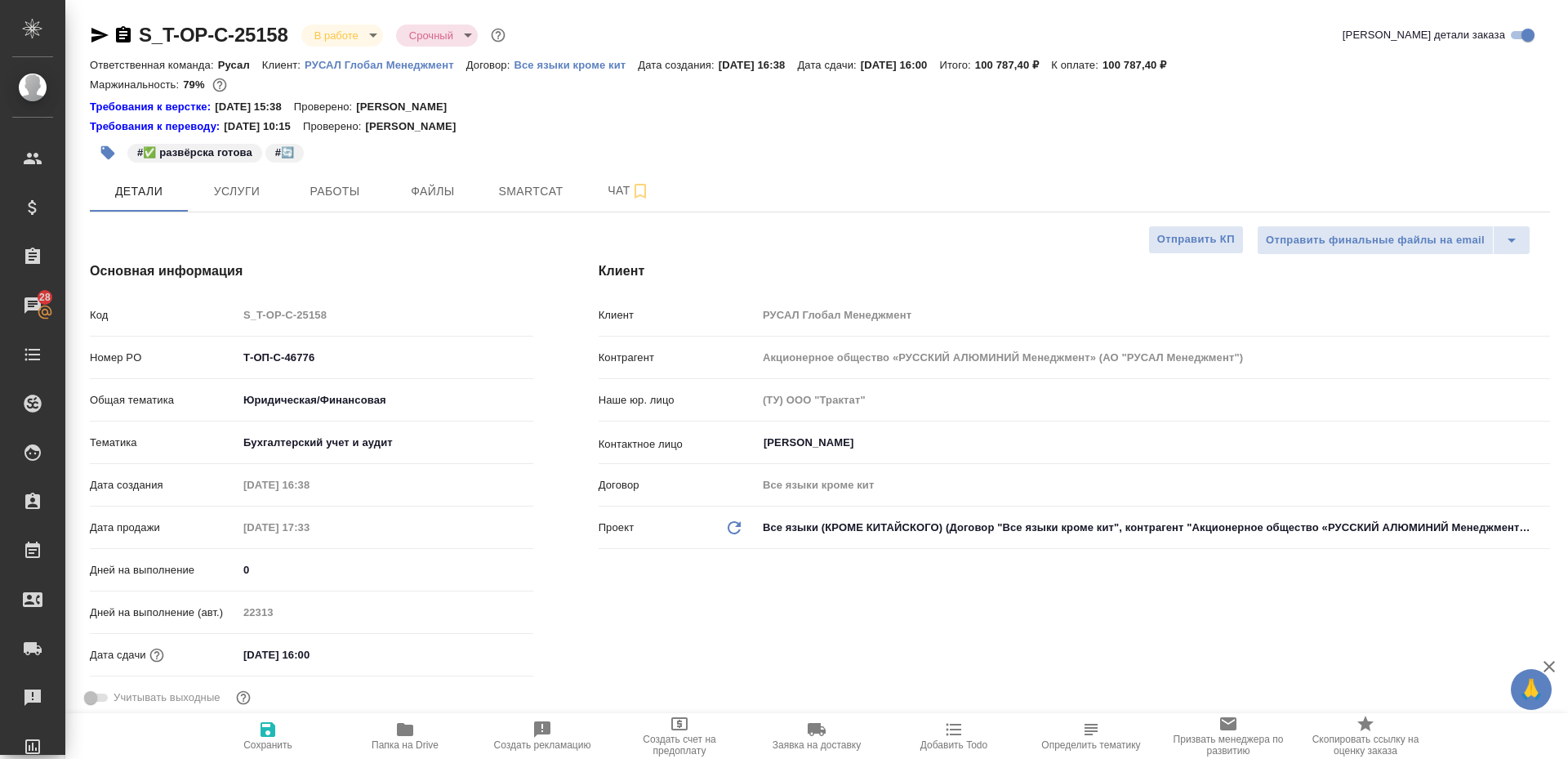
type textarea "x"
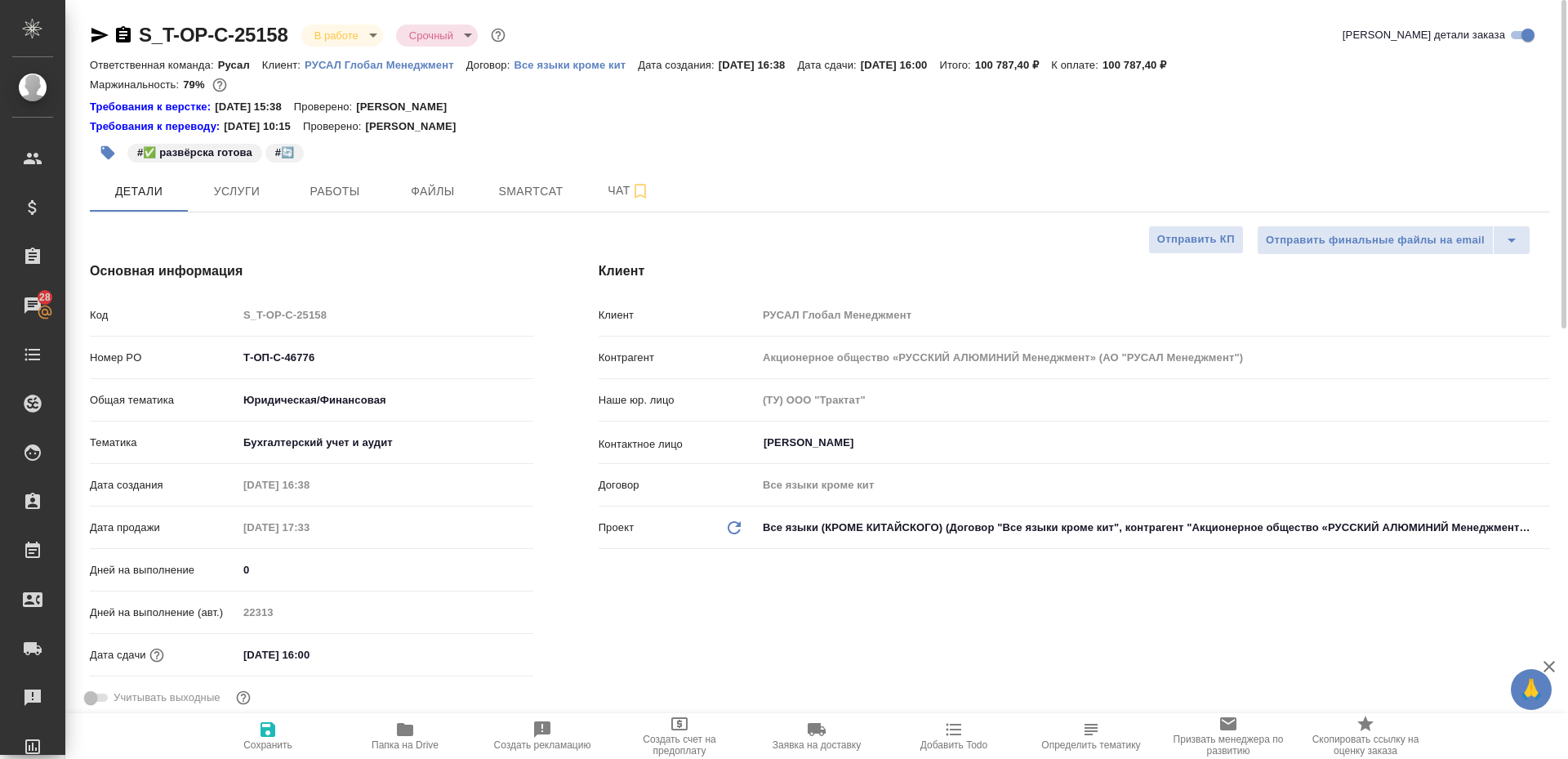
type textarea "x"
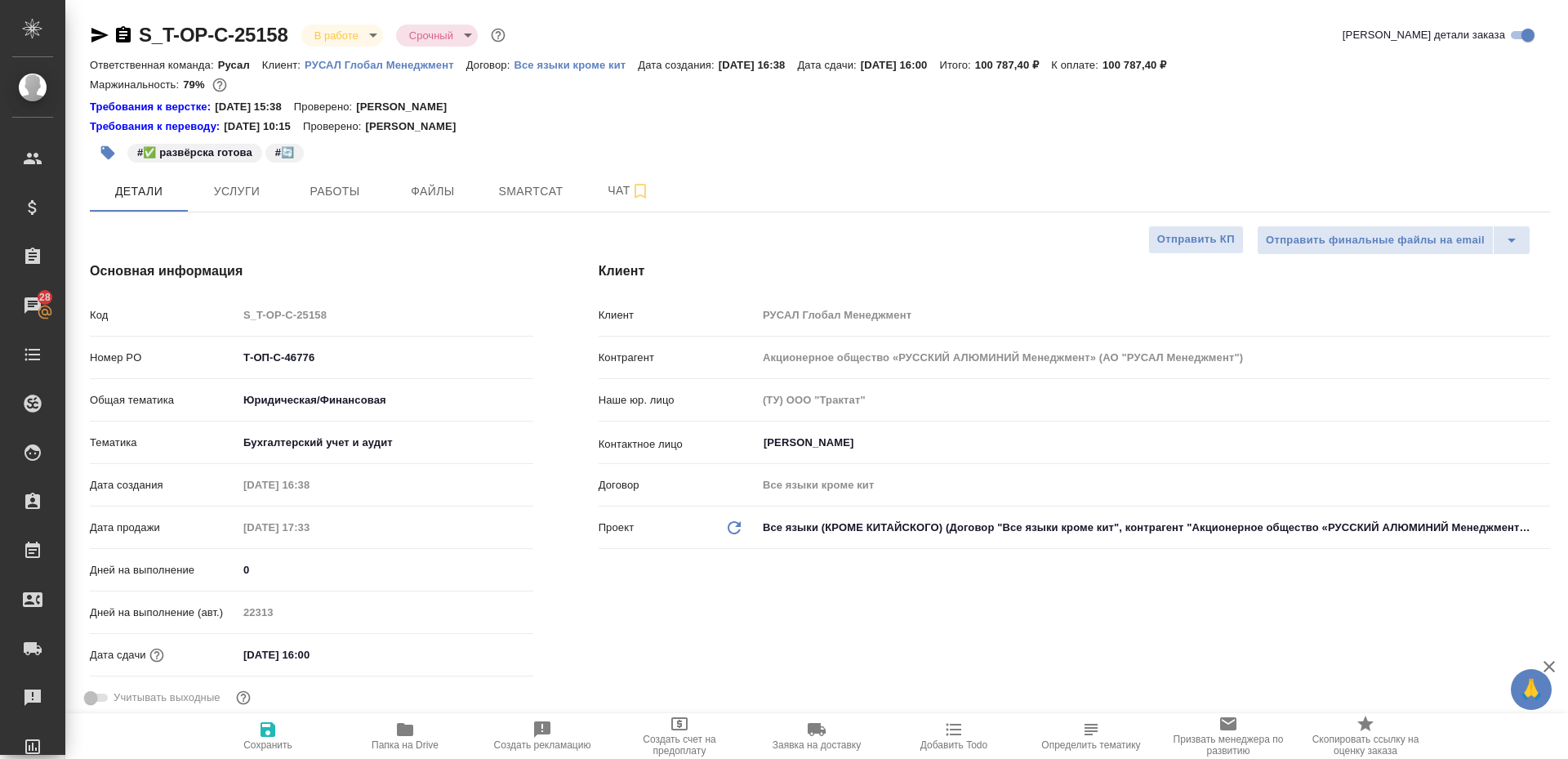
type textarea "x"
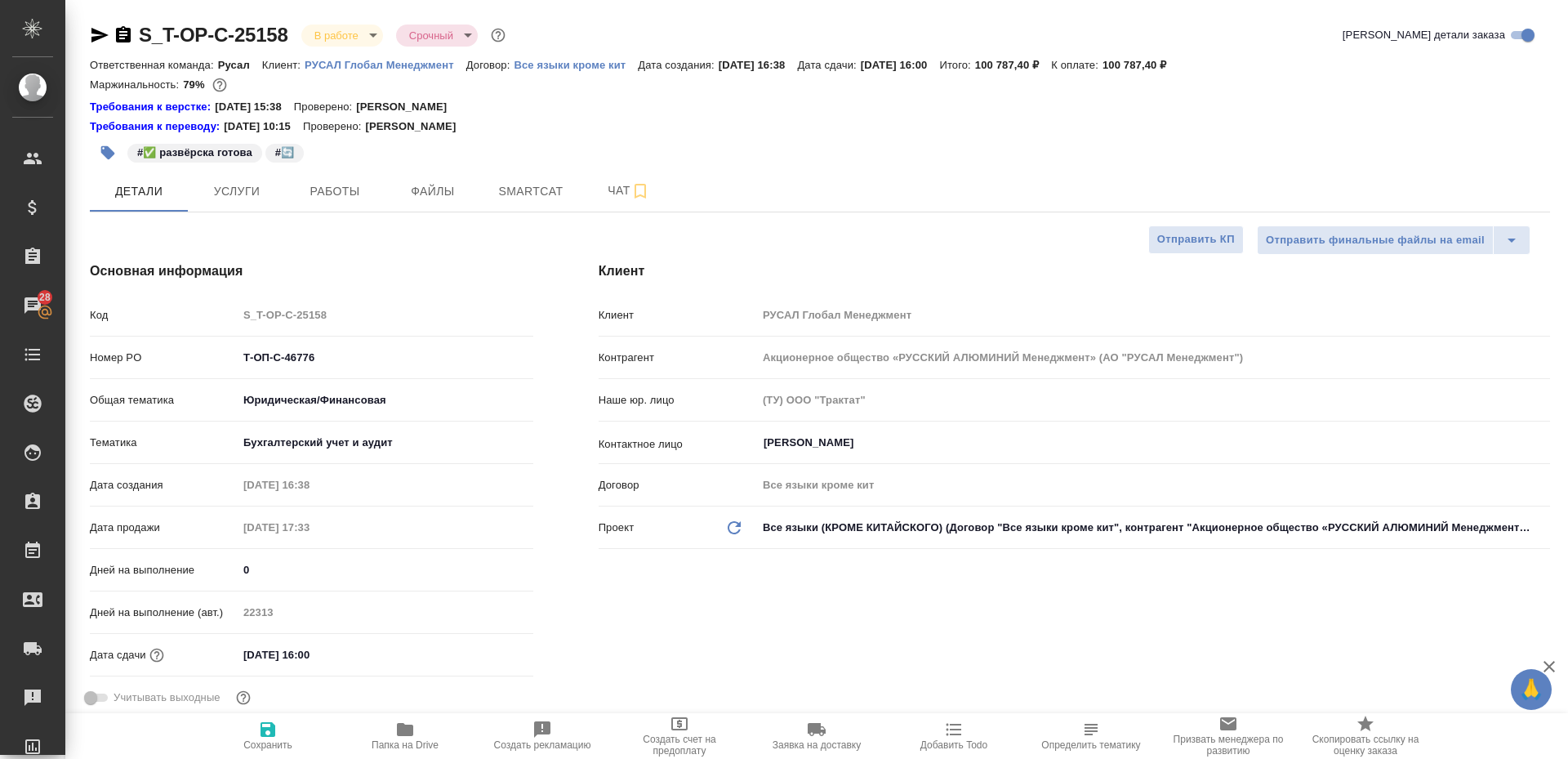
type textarea "x"
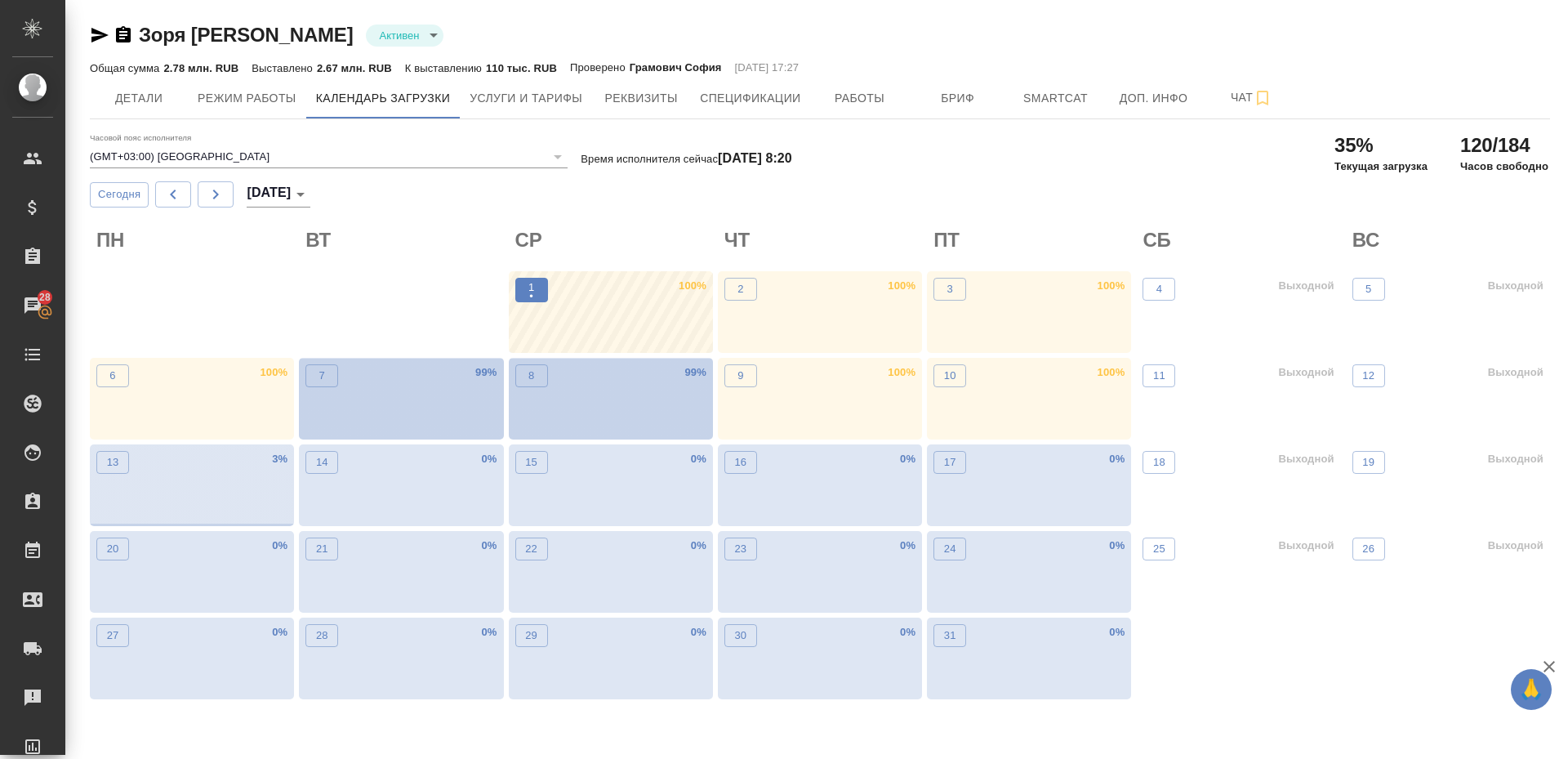
click at [533, 282] on p "1" at bounding box center [532, 288] width 6 height 16
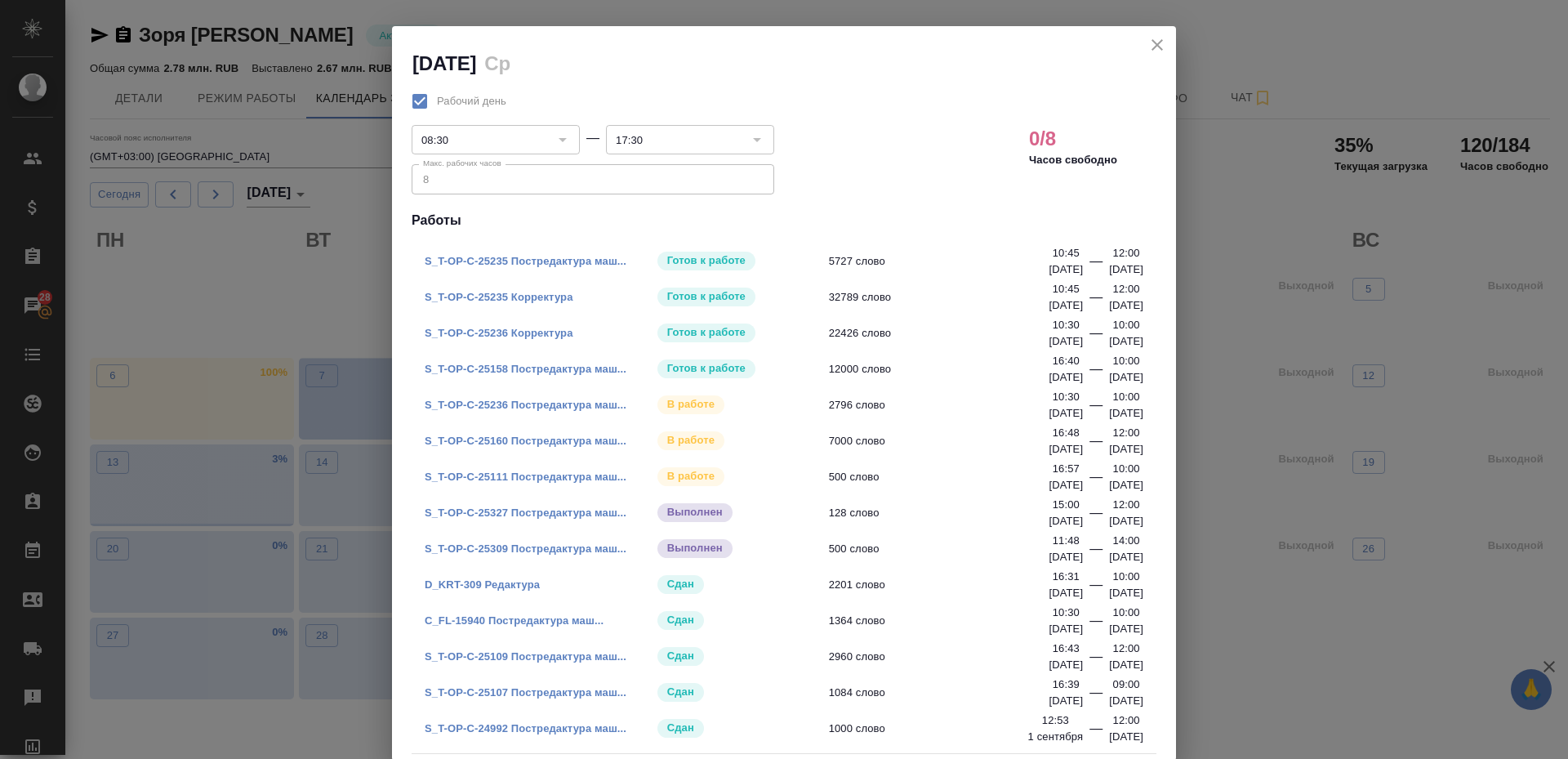
scroll to position [28, 0]
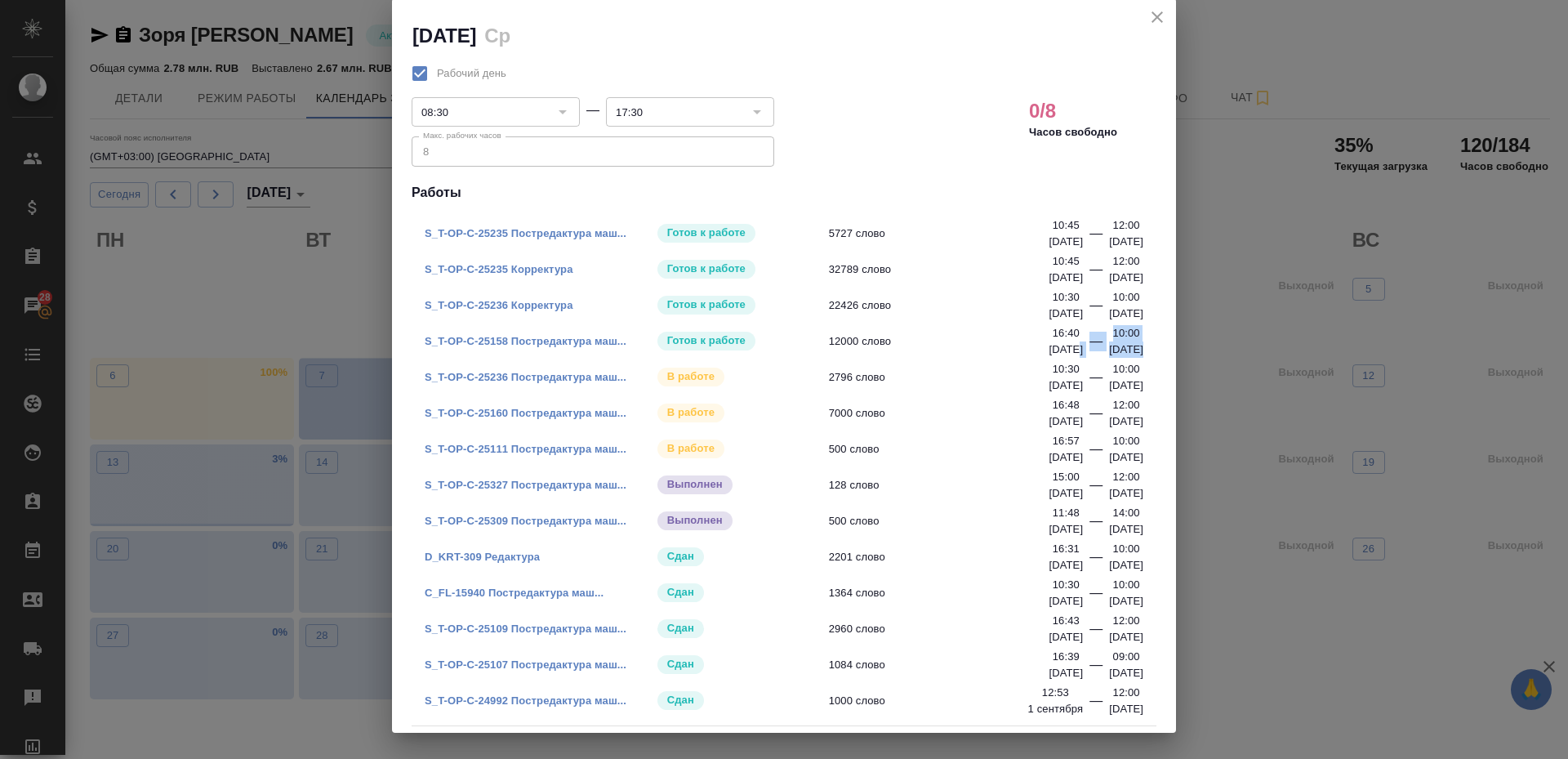
drag, startPoint x: 1115, startPoint y: 348, endPoint x: 1023, endPoint y: 344, distance: 92.1
click at [1048, 344] on div "16:40 [DATE] — 10:00 [DATE]" at bounding box center [1096, 341] width 95 height 33
